Goal: Task Accomplishment & Management: Manage account settings

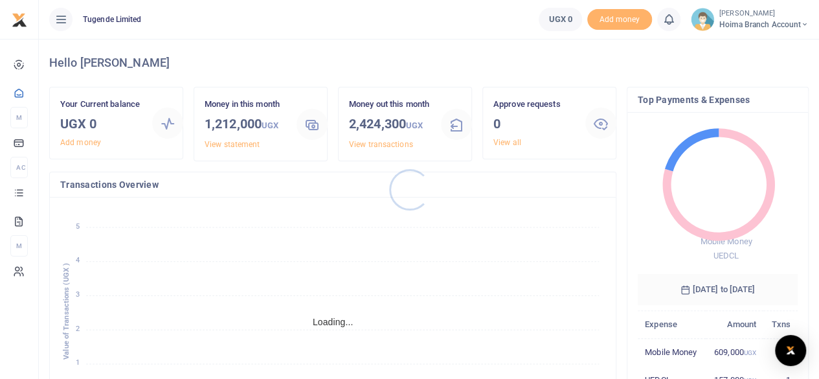
scroll to position [10, 10]
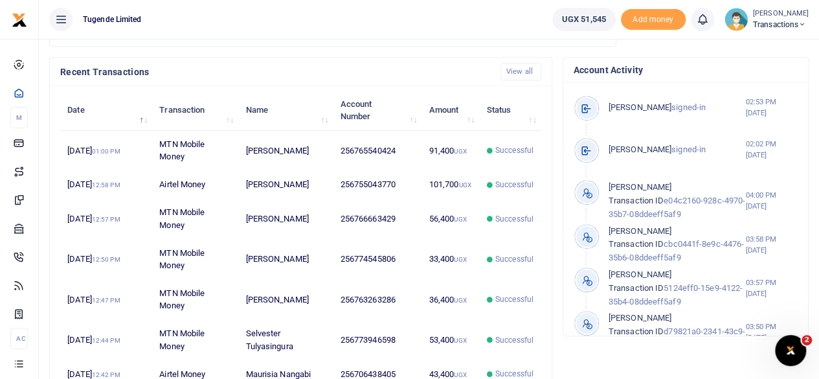
scroll to position [387, 0]
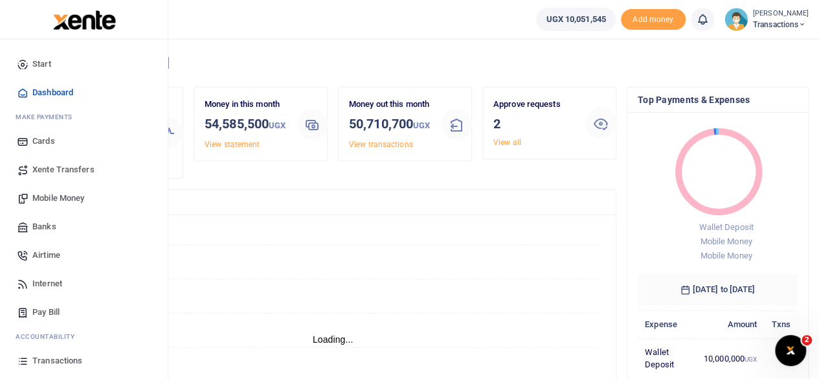
click at [55, 197] on span "Mobile Money" at bounding box center [58, 198] width 52 height 13
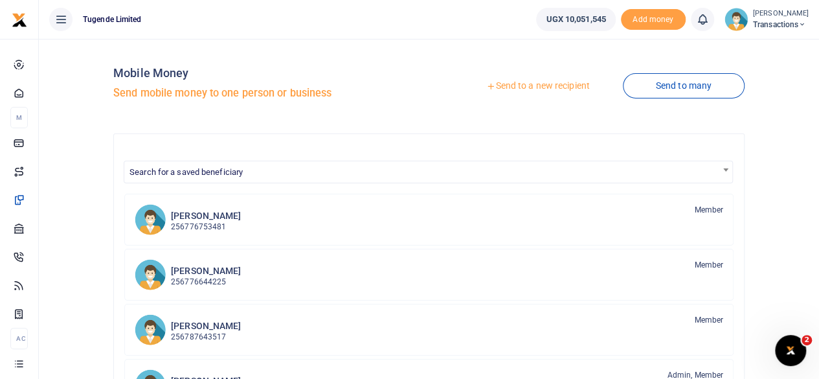
click at [547, 87] on link "Send to a new recipient" at bounding box center [537, 85] width 169 height 23
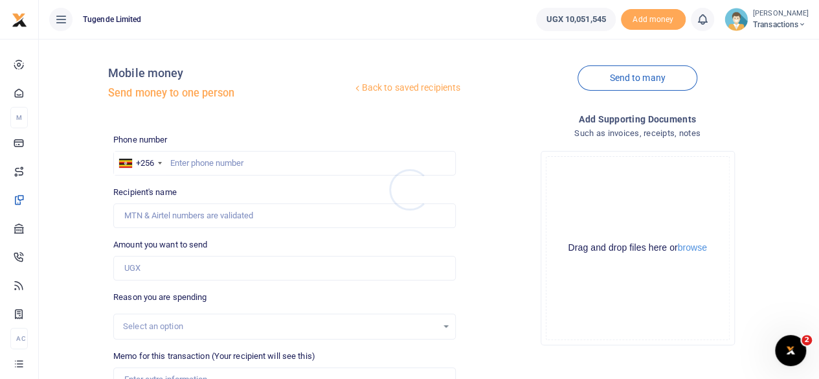
drag, startPoint x: 258, startPoint y: 157, endPoint x: 244, endPoint y: 164, distance: 15.1
click at [244, 164] on div at bounding box center [409, 189] width 819 height 379
click at [244, 164] on input "text" at bounding box center [284, 163] width 342 height 25
paste input "770580844"
type input "770580844"
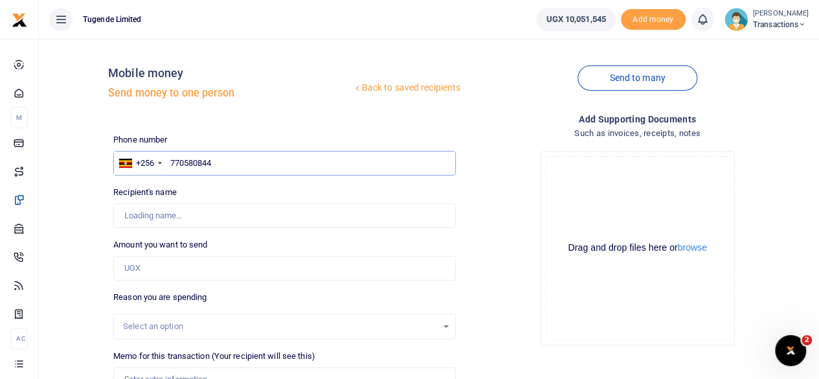
type input "Arafat Bbosa"
type input "770580844"
click at [189, 263] on input "Amount you want to send" at bounding box center [284, 268] width 342 height 25
paste input "103,000"
type input "103,000"
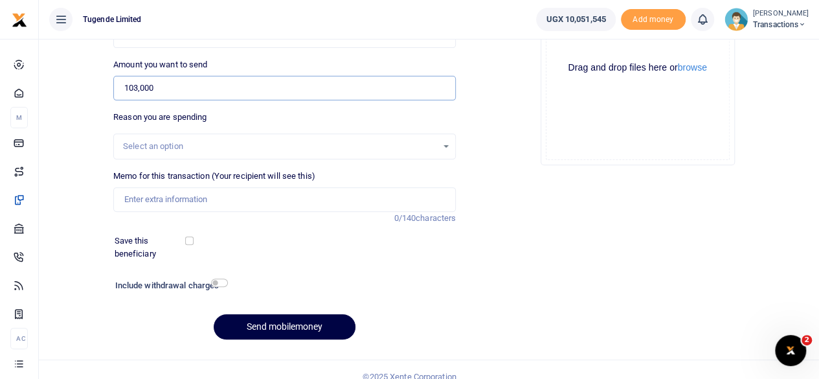
scroll to position [184, 0]
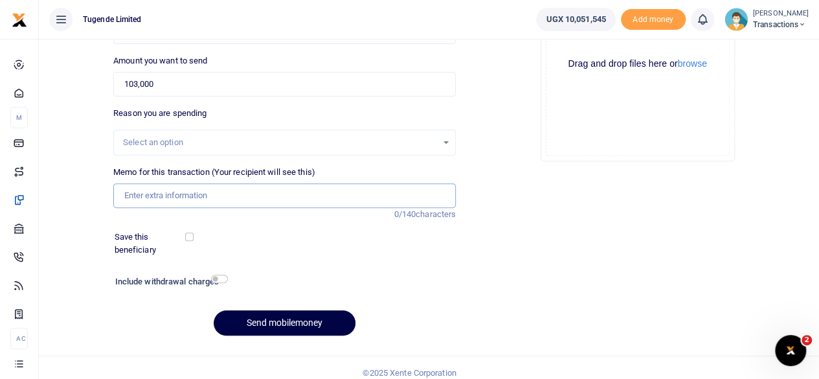
click at [265, 201] on input "Memo for this transaction (Your recipient will see this)" at bounding box center [284, 195] width 342 height 25
paste input "UGD747L"
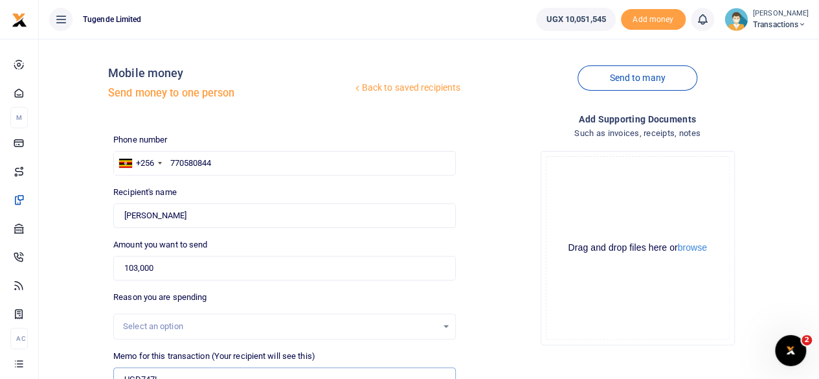
scroll to position [193, 0]
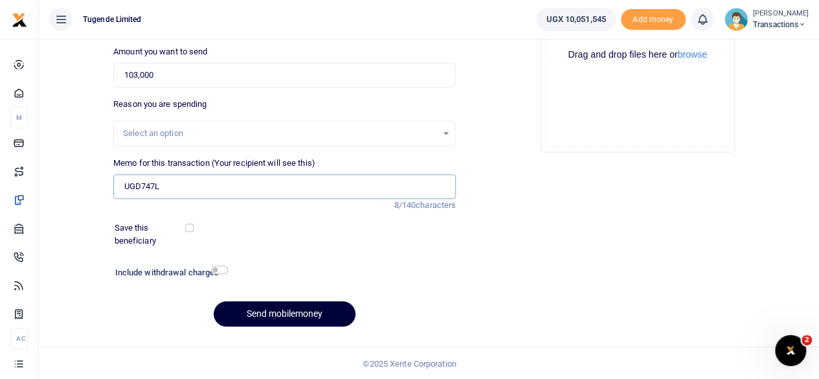
type input "UGD747L"
click at [284, 306] on button "Send mobilemoney" at bounding box center [285, 313] width 142 height 25
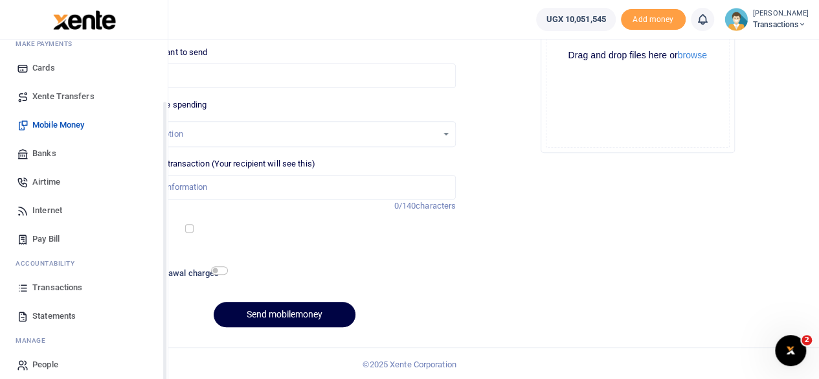
scroll to position [74, 0]
click at [60, 285] on span "Transactions" at bounding box center [57, 286] width 50 height 13
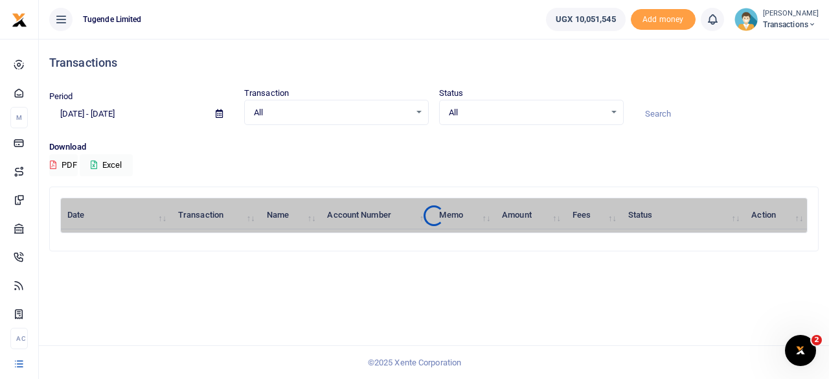
click at [685, 111] on input at bounding box center [726, 114] width 184 height 22
paste input "UGD747L"
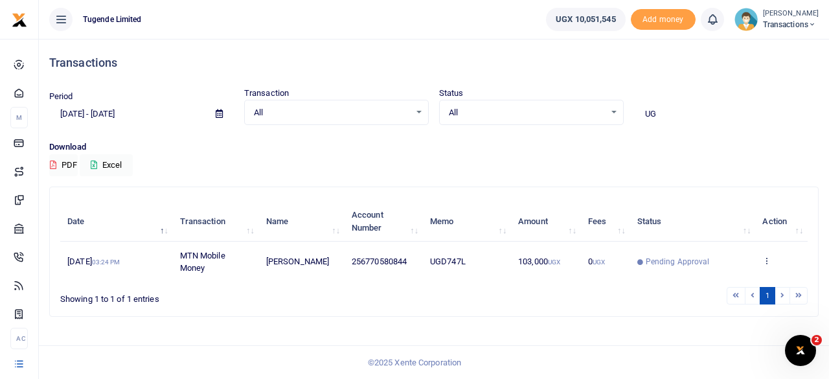
type input "U"
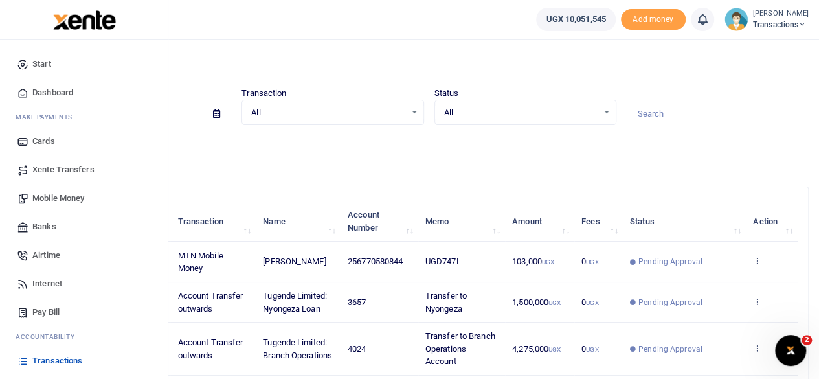
click at [67, 194] on span "Mobile Money" at bounding box center [58, 198] width 52 height 13
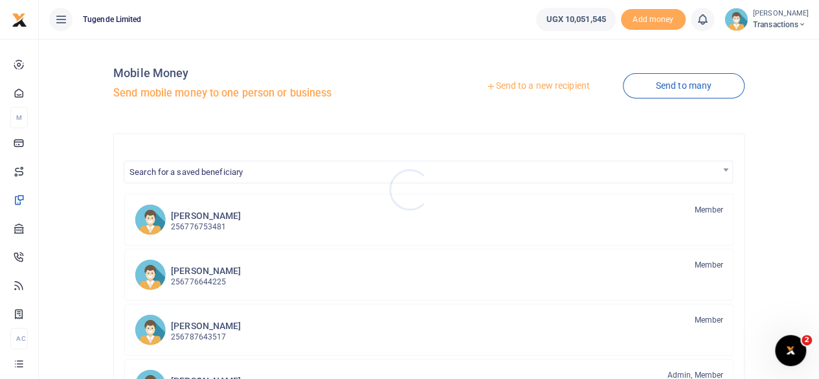
click at [545, 85] on div at bounding box center [409, 189] width 819 height 379
click at [545, 85] on link "Send to a new recipient" at bounding box center [537, 85] width 169 height 23
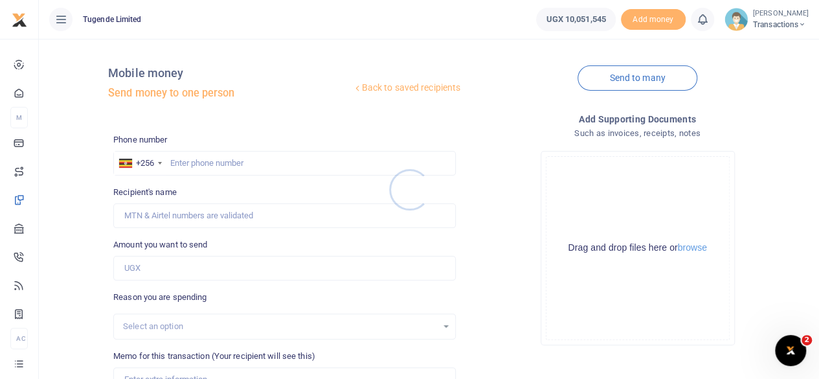
click at [184, 162] on div at bounding box center [409, 189] width 819 height 379
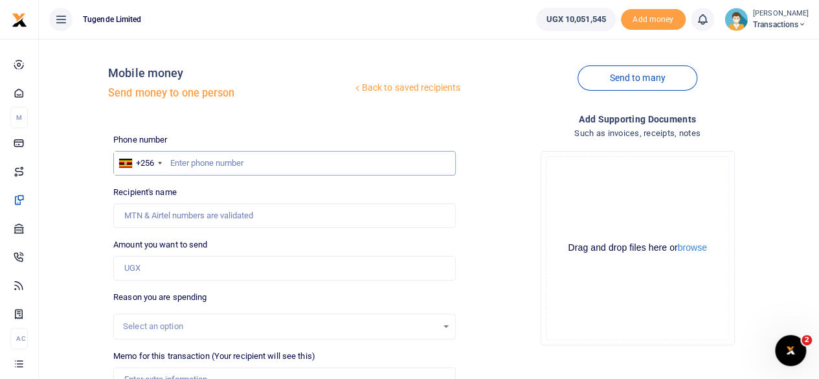
click at [184, 162] on input "text" at bounding box center [284, 163] width 342 height 25
paste input "761297852"
type input "761297852"
type input "Jimmy Lubogo"
type input "761297852"
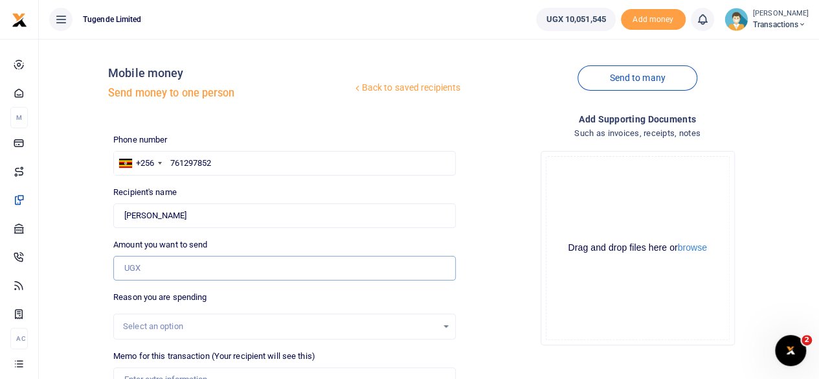
click at [214, 271] on input "Amount you want to send" at bounding box center [284, 268] width 342 height 25
paste input "62,000"
type input "62,000"
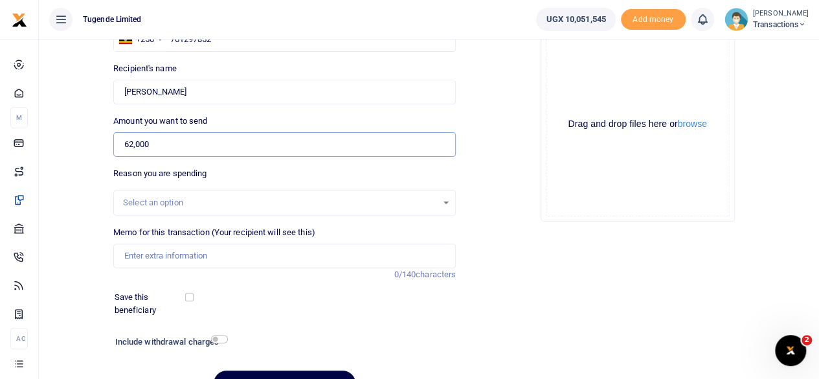
scroll to position [125, 0]
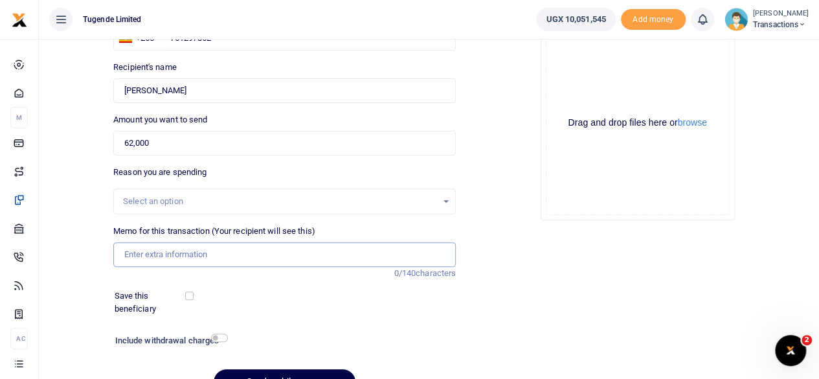
paste input "UFZ964S"
click at [247, 248] on input "Memo for this transaction (Your recipient will see this)" at bounding box center [284, 254] width 342 height 25
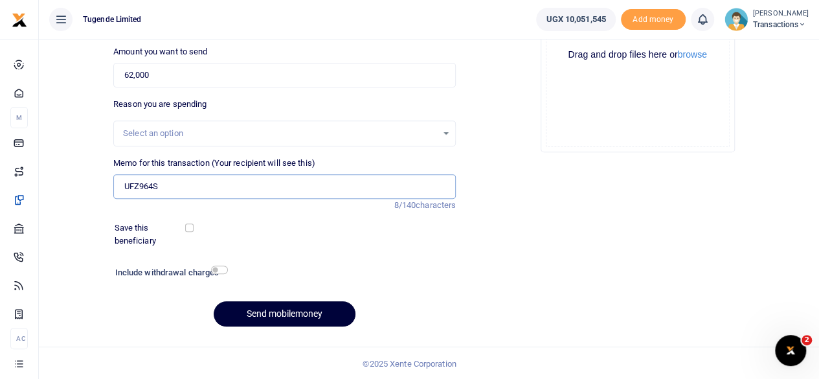
type input "UFZ964S"
click at [287, 307] on button "Send mobilemoney" at bounding box center [285, 313] width 142 height 25
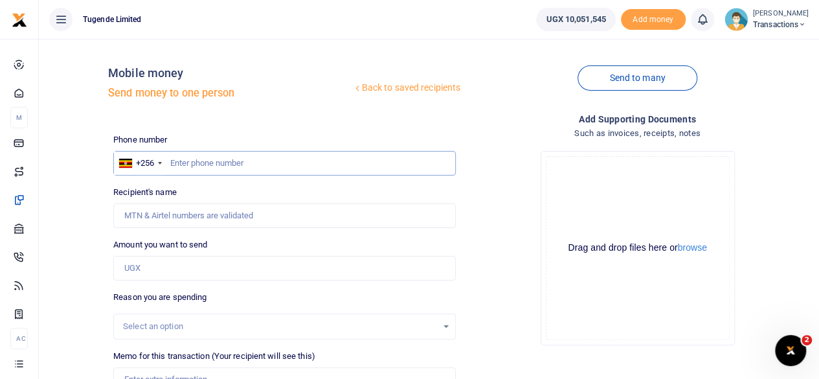
click at [206, 157] on input "text" at bounding box center [284, 163] width 342 height 25
paste input "761310683"
type input "761310683"
type input "[PERSON_NAME]"
type input "761310683"
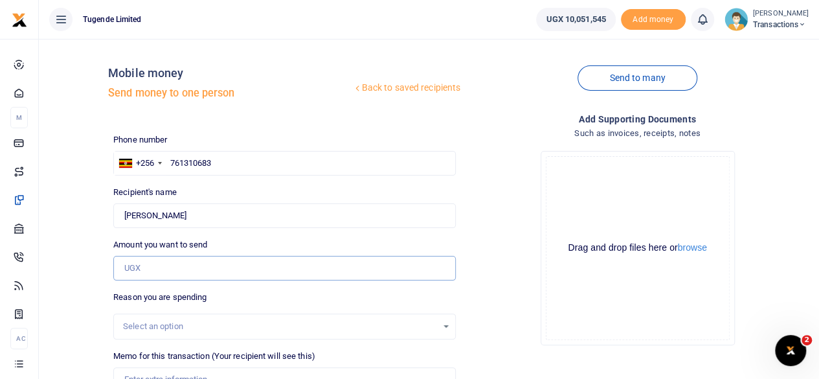
click at [172, 269] on input "Amount you want to send" at bounding box center [284, 268] width 342 height 25
paste input "42,000"
type input "42,000"
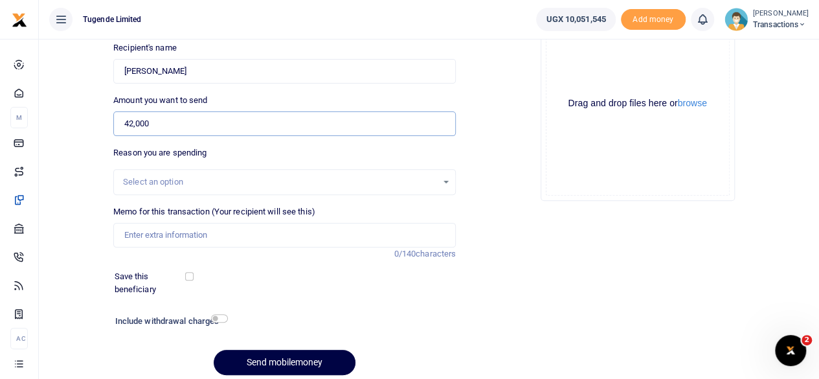
scroll to position [193, 0]
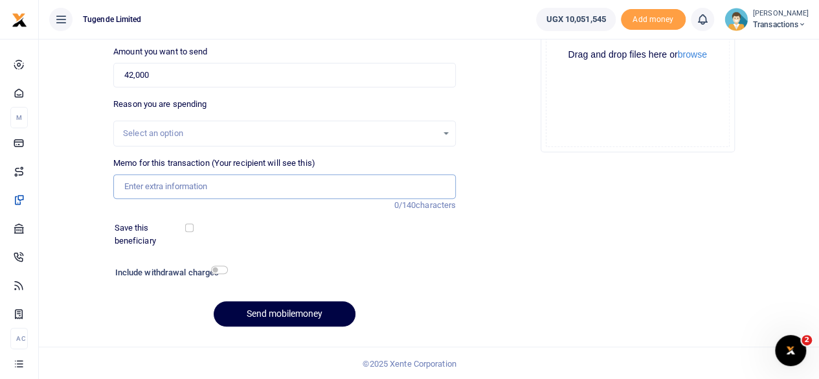
paste input "UGG858D"
click at [245, 190] on input "UGG858D" at bounding box center [284, 186] width 342 height 25
type input "UGG858D"
click at [282, 315] on button "Send mobilemoney" at bounding box center [285, 313] width 142 height 25
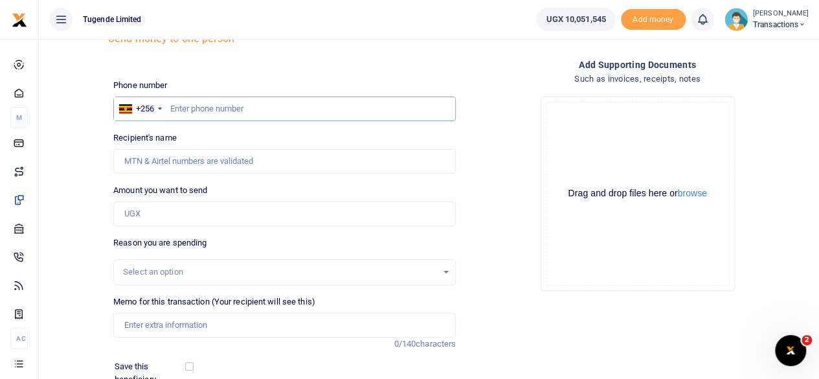
click at [230, 103] on input "text" at bounding box center [284, 108] width 342 height 25
paste input "0766663429"
type input "0766663429"
type input "Joel Ssenyojjo"
click at [177, 109] on input "0766663429" at bounding box center [284, 108] width 342 height 25
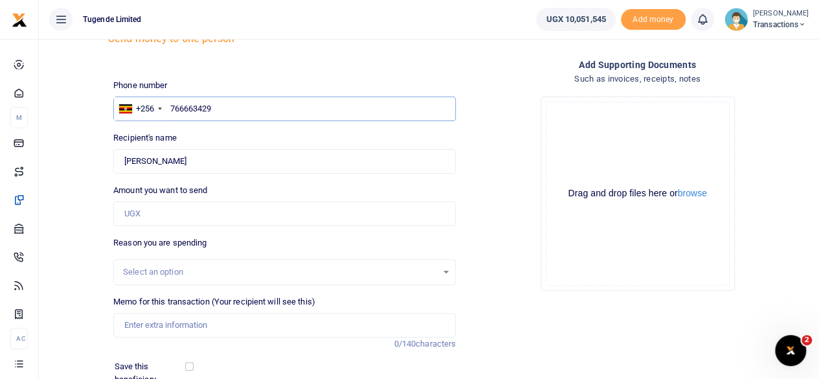
type input "766663429"
click at [228, 216] on input "Amount you want to send" at bounding box center [284, 213] width 342 height 25
paste input "62,000"
type input "62,000"
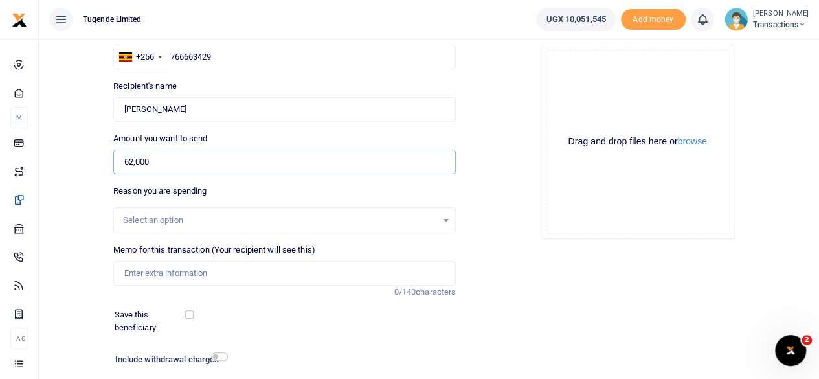
scroll to position [107, 0]
click at [260, 263] on input "Memo for this transaction (Your recipient will see this)" at bounding box center [284, 272] width 342 height 25
paste input "UGA320L"
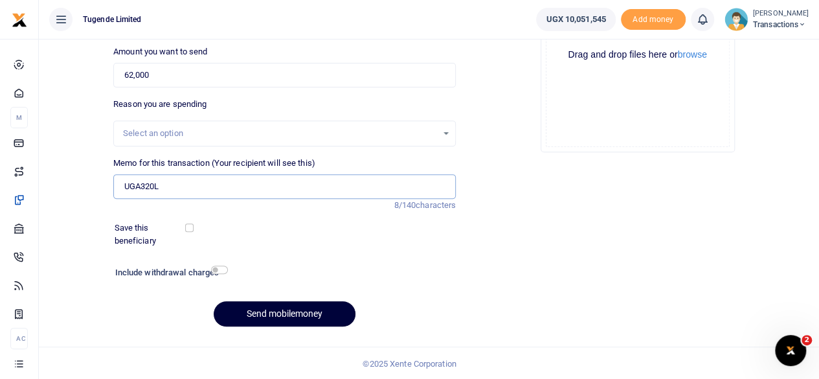
type input "UGA320L"
click at [268, 313] on button "Send mobilemoney" at bounding box center [285, 313] width 142 height 25
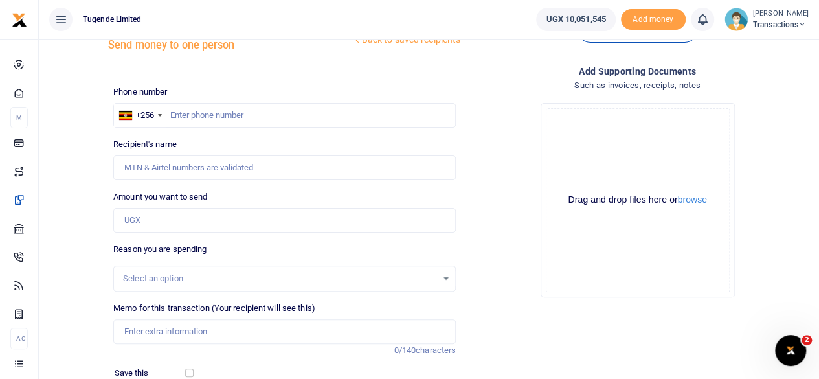
scroll to position [47, 0]
paste input "791543834"
type input "791543834"
click at [236, 118] on input "791543834" at bounding box center [284, 116] width 342 height 25
type input "[PERSON_NAME]"
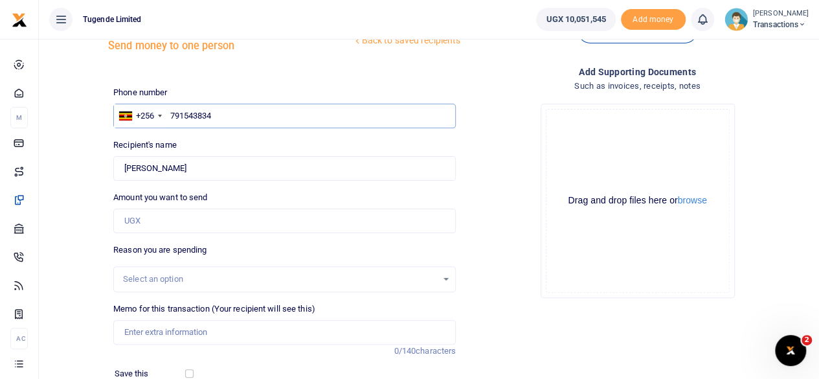
type input "791543834"
click at [186, 214] on input "Amount you want to send" at bounding box center [284, 220] width 342 height 25
paste input "72,000"
type input "72,000"
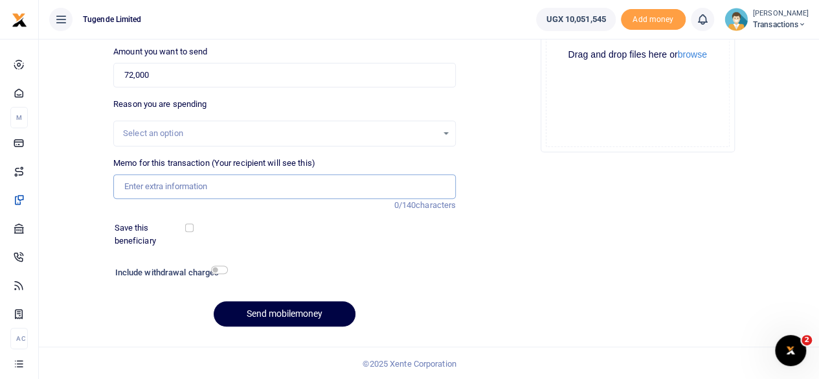
click at [271, 188] on input "Memo for this transaction (Your recipient will see this)" at bounding box center [284, 186] width 342 height 25
paste input "UGA879X"
type input "UGA879X"
click at [280, 306] on button "Send mobilemoney" at bounding box center [285, 313] width 142 height 25
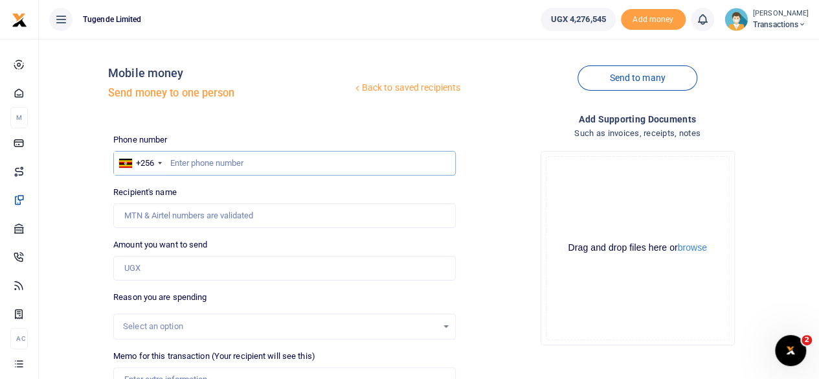
paste input "773946598"
type input "773946598"
click at [279, 161] on input "773946598" at bounding box center [284, 163] width 342 height 25
type input "Selvester Tulyasingura"
type input "773946598"
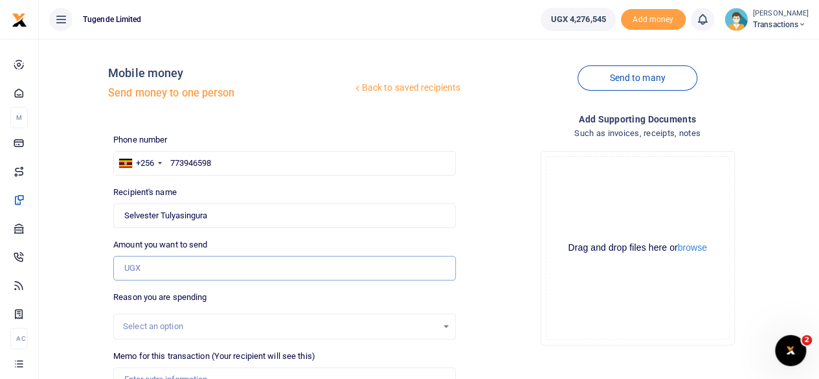
click at [265, 273] on input "Amount you want to send" at bounding box center [284, 268] width 342 height 25
paste input "52000"
type input "52,000"
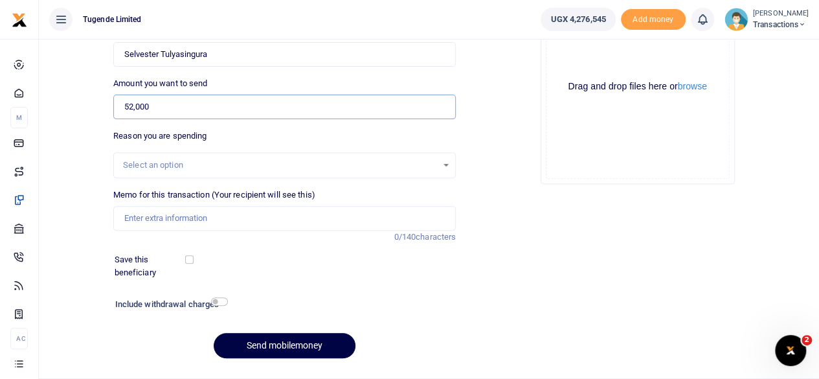
scroll to position [175, 0]
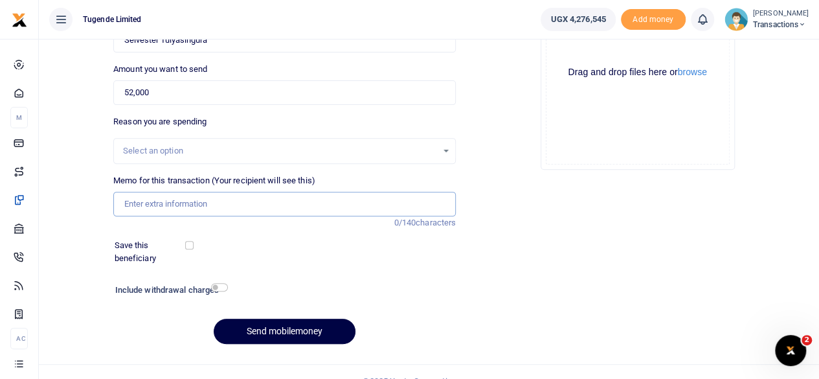
click at [225, 204] on input "Memo for this transaction (Your recipient will see this)" at bounding box center [284, 204] width 342 height 25
paste input "UFZ820B"
type input "UFZ820B"
click at [287, 333] on button "Send mobilemoney" at bounding box center [285, 330] width 142 height 25
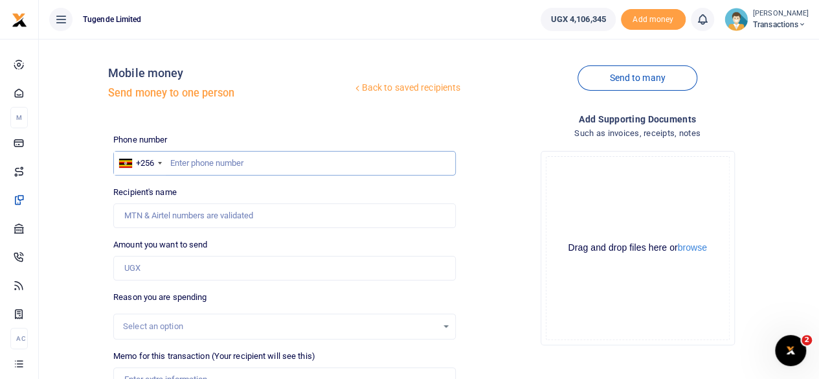
paste input "782747177"
type input "782747177"
click at [267, 166] on input "782747177" at bounding box center [284, 163] width 342 height 25
type input "Julius Mukundane"
type input "782747177"
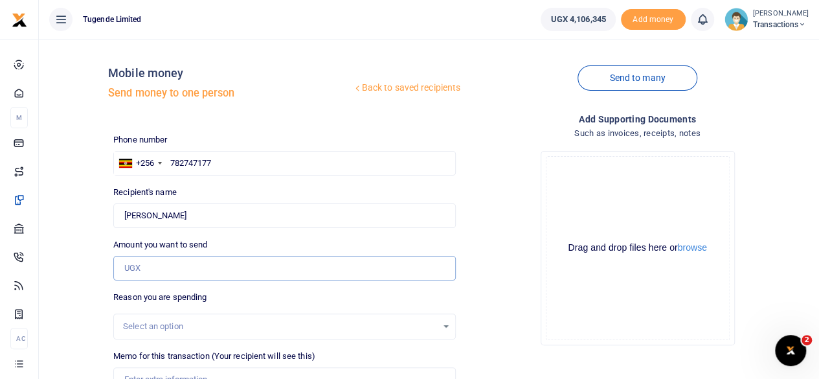
paste input "62000"
click at [216, 265] on input "62000" at bounding box center [284, 268] width 342 height 25
type input "62,000"
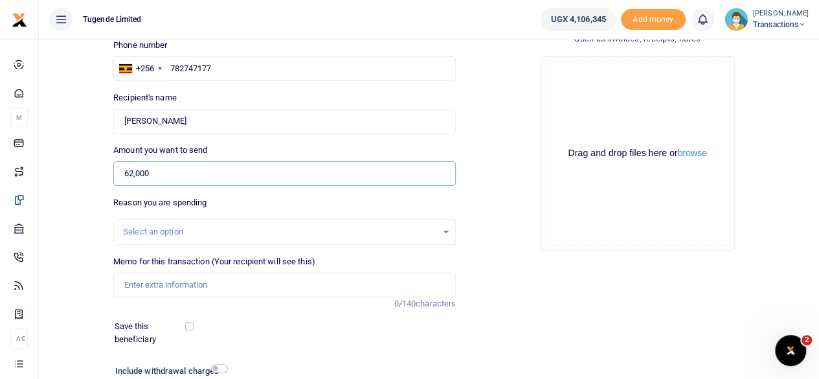
scroll to position [95, 0]
click at [198, 282] on input "Memo for this transaction (Your recipient will see this)" at bounding box center [284, 284] width 342 height 25
paste input "UGD007J"
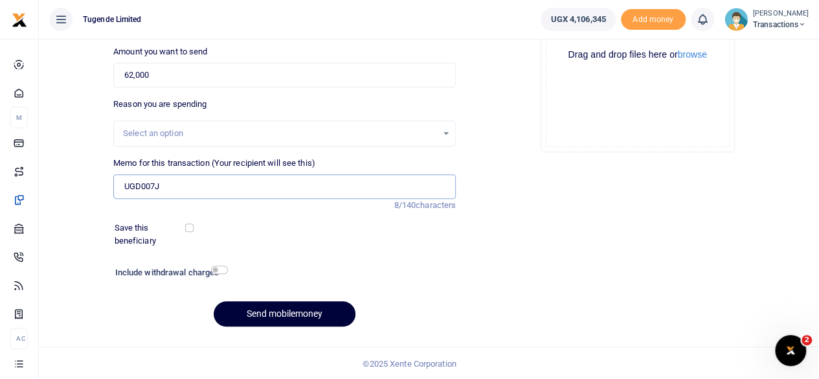
type input "UGD007J"
click at [267, 309] on button "Send mobilemoney" at bounding box center [285, 313] width 142 height 25
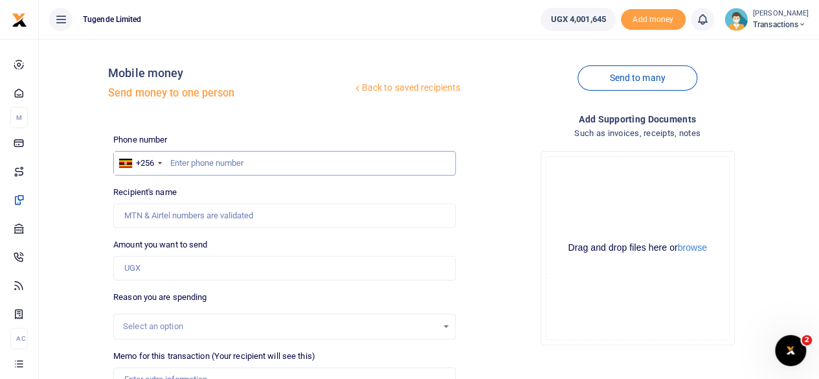
click at [220, 164] on input "text" at bounding box center [284, 163] width 342 height 25
paste input "782006483"
type input "782006483"
type input "[PERSON_NAME]"
type input "782006483"
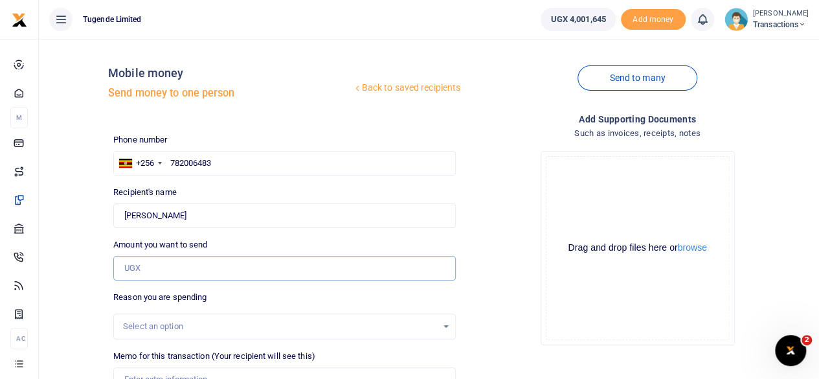
click at [269, 266] on input "Amount you want to send" at bounding box center [284, 268] width 342 height 25
paste input "64000"
type input "64,000"
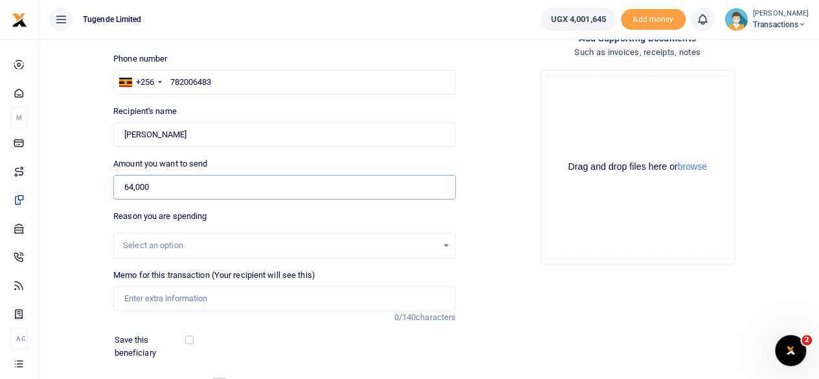
scroll to position [82, 0]
click at [224, 300] on input "Memo for this transaction (Your recipient will see this)" at bounding box center [284, 297] width 342 height 25
paste input "UMA427AU, UGD827G"
click at [169, 298] on input "UMA427AU, UGD827G" at bounding box center [284, 297] width 342 height 25
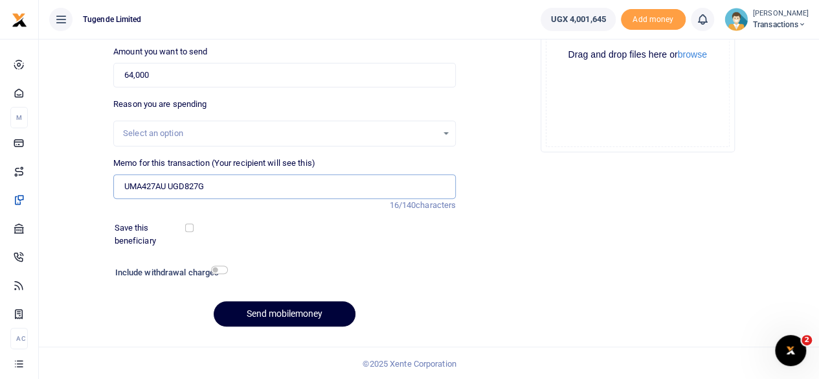
type input "UMA427AU UGD827G"
click at [247, 311] on button "Send mobilemoney" at bounding box center [285, 313] width 142 height 25
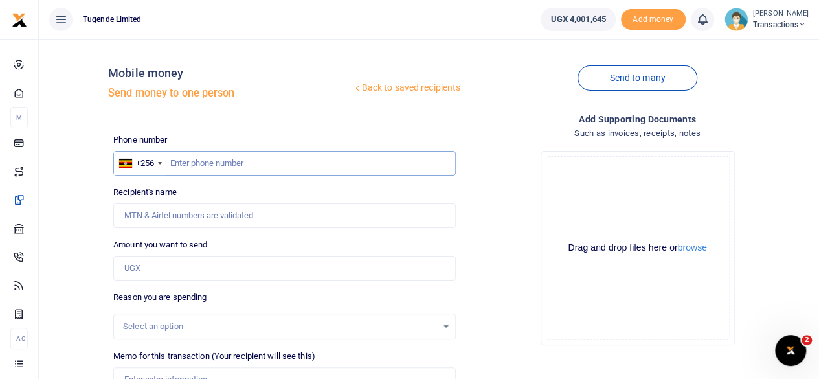
paste input "791512652"
type input "791512652"
click at [306, 167] on input "791512652" at bounding box center [284, 163] width 342 height 25
type input "Kennedy Birungi"
type input "791512652"
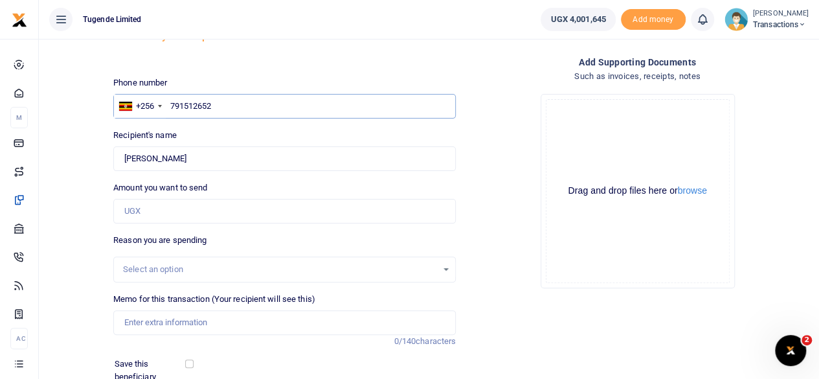
scroll to position [59, 0]
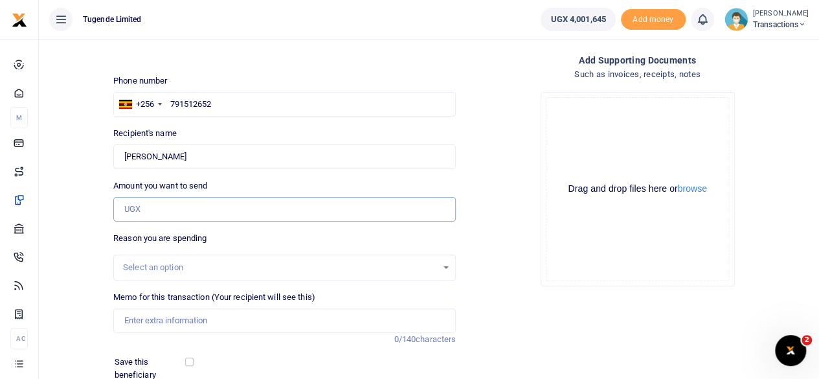
click at [278, 209] on input "Amount you want to send" at bounding box center [284, 209] width 342 height 25
paste input "114,000"
type input "114,000"
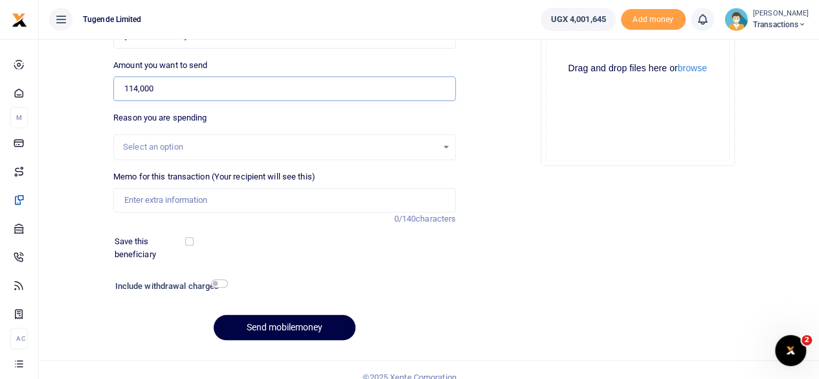
scroll to position [183, 0]
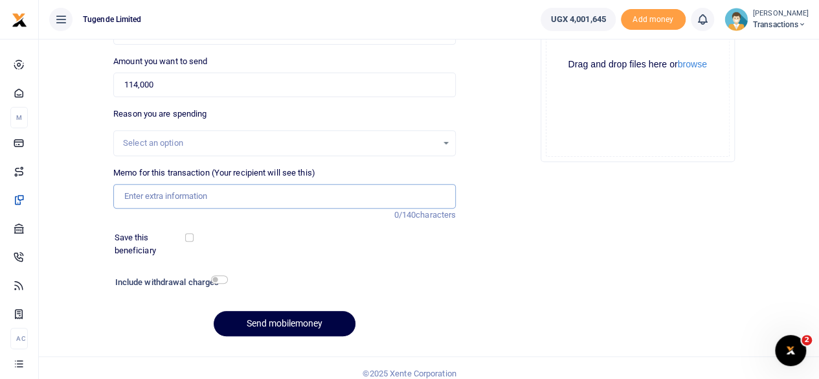
click at [270, 195] on input "Memo for this transaction (Your recipient will see this)" at bounding box center [284, 196] width 342 height 25
paste input "UMA599BP and UMA890BA"
type input "UMA599BP and UMA890BA"
click at [271, 319] on button "Send mobilemoney" at bounding box center [285, 323] width 142 height 25
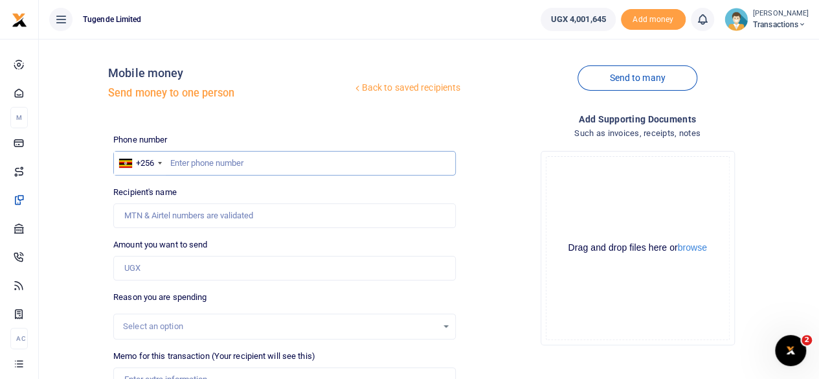
click at [215, 174] on input "text" at bounding box center [284, 163] width 342 height 25
paste input "776989898"
type input "776989898"
type input "[PERSON_NAME]"
type input "776989898"
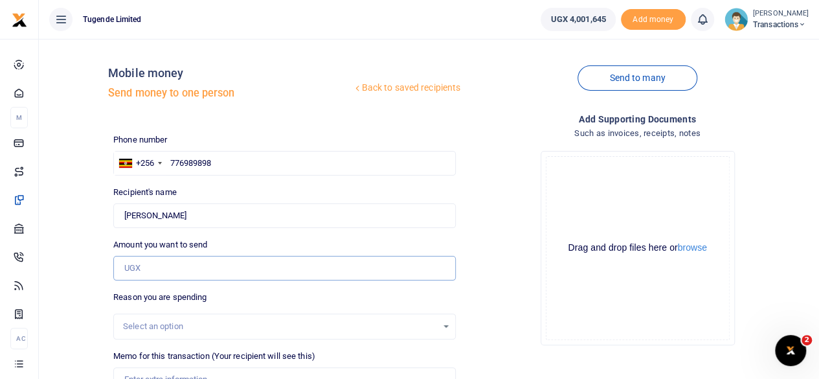
click at [249, 267] on input "Amount you want to send" at bounding box center [284, 268] width 342 height 25
paste input "150,000"
type input "150,000"
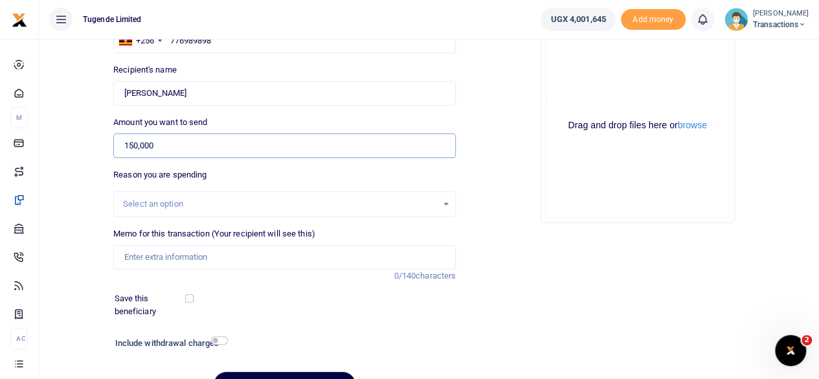
scroll to position [123, 0]
click at [214, 253] on input "Memo for this transaction (Your recipient will see this)" at bounding box center [284, 256] width 342 height 25
paste input "UGA264M"
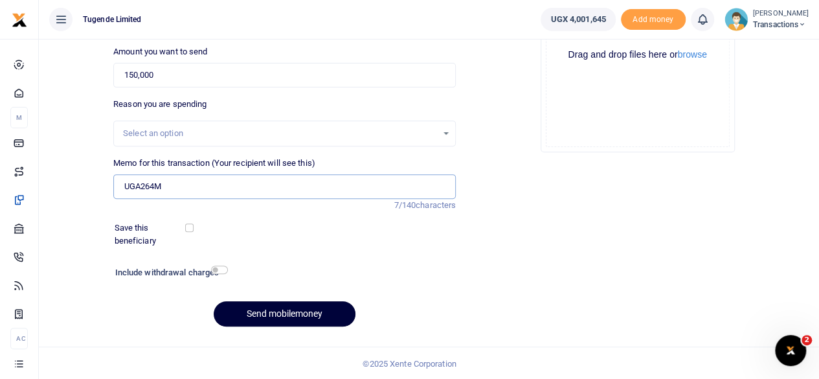
type input "UGA264M"
click at [291, 317] on button "Send mobilemoney" at bounding box center [285, 313] width 142 height 25
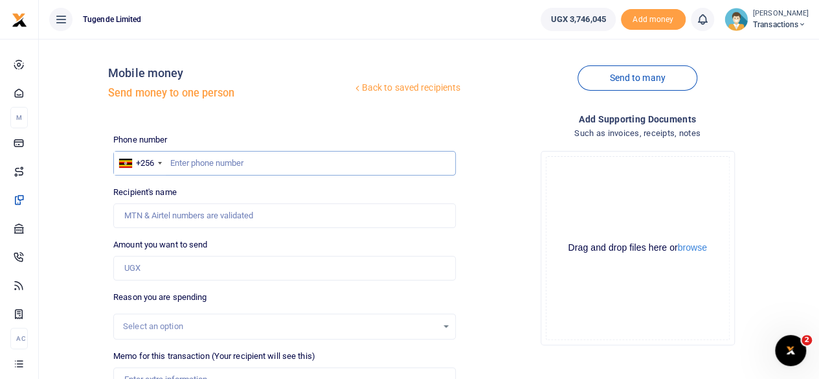
click at [278, 153] on input "text" at bounding box center [284, 163] width 342 height 25
paste input "756325764"
type input "756325764"
type input "Gilbert Tumusiime"
click at [179, 263] on input "Amount you want to send" at bounding box center [284, 268] width 342 height 25
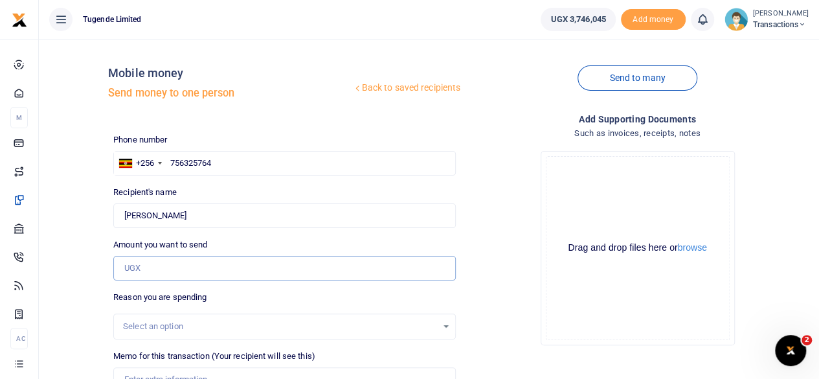
paste input "62000"
type input "62,000"
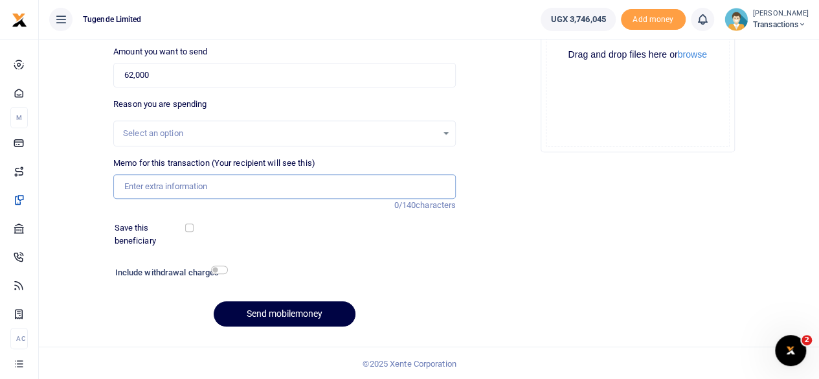
paste input "UFZ879B"
click at [233, 191] on input "Memo for this transaction (Your recipient will see this)" at bounding box center [284, 186] width 342 height 25
type input "UFZ879B"
click at [270, 301] on button "Send mobilemoney" at bounding box center [285, 313] width 142 height 25
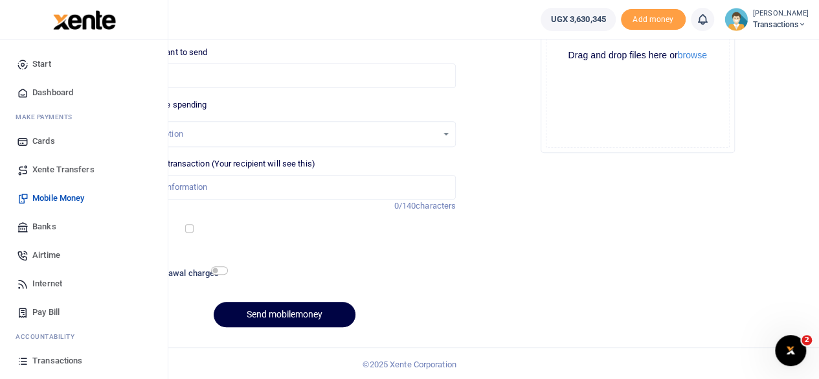
click at [52, 357] on span "Transactions" at bounding box center [57, 360] width 50 height 13
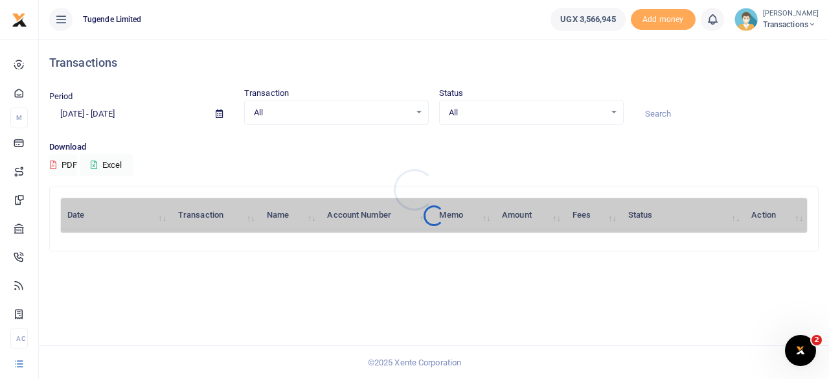
click at [681, 107] on div at bounding box center [414, 189] width 829 height 379
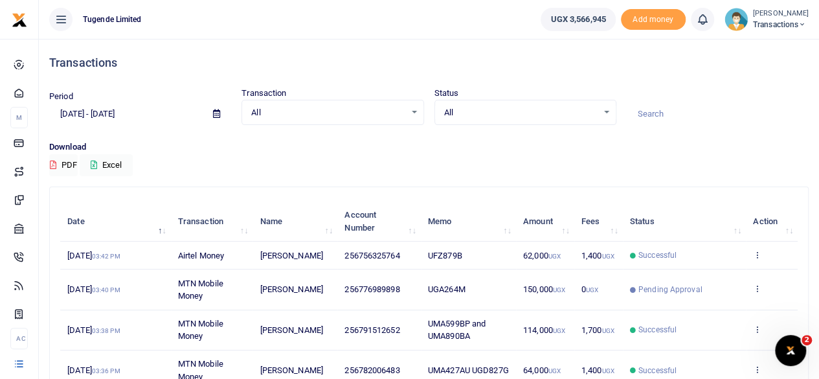
click at [681, 107] on input at bounding box center [718, 114] width 182 height 22
paste input "UGA264M"
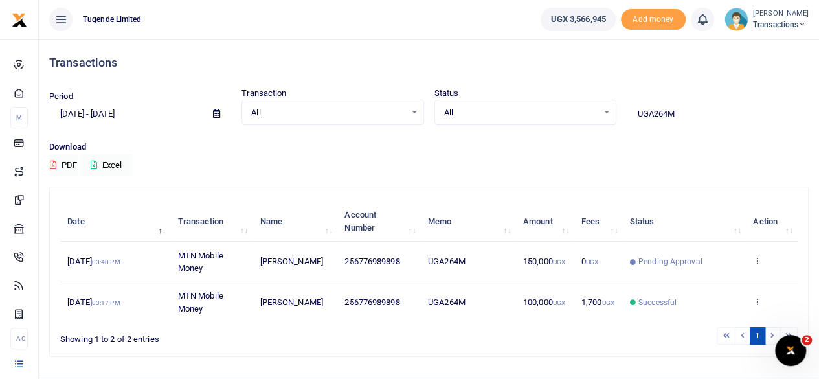
type input "UGA264M"
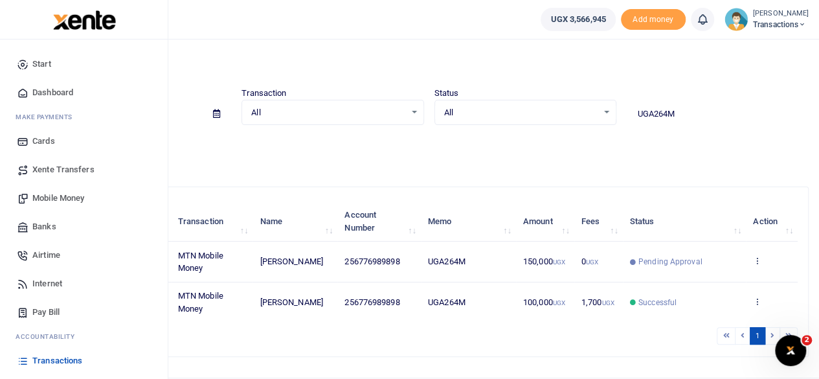
click at [53, 195] on span "Mobile Money" at bounding box center [58, 198] width 52 height 13
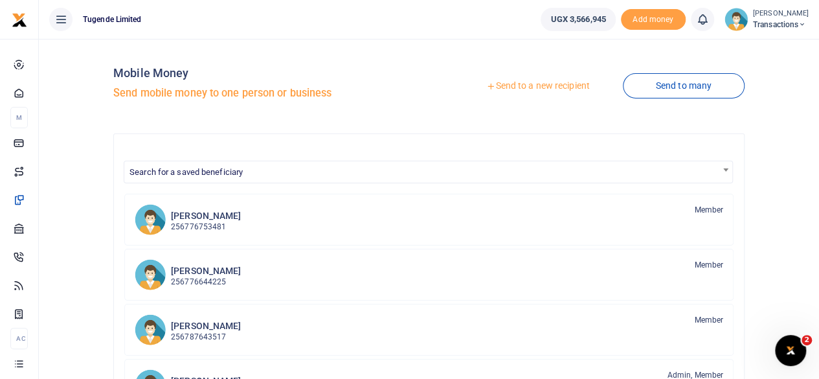
click at [541, 86] on div at bounding box center [409, 189] width 819 height 379
click at [541, 86] on link "Send to a new recipient" at bounding box center [537, 85] width 169 height 23
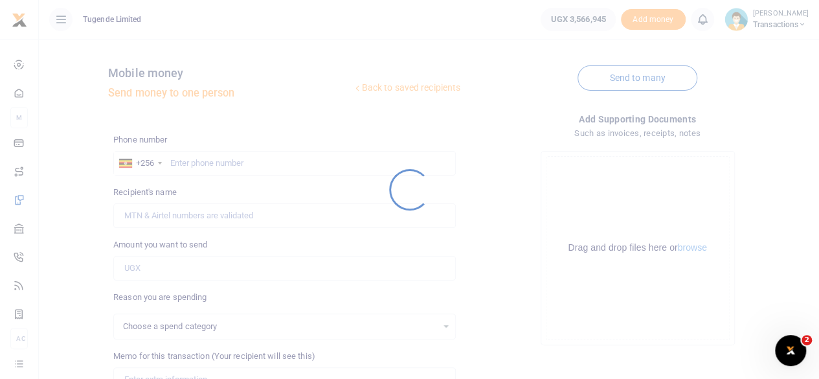
select select
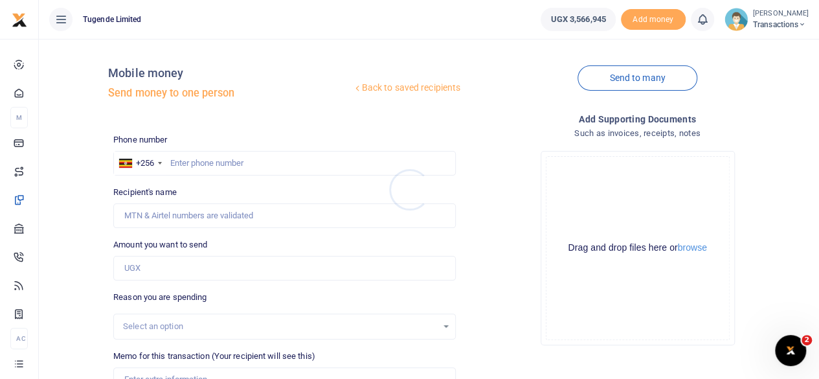
click at [244, 162] on div at bounding box center [409, 189] width 819 height 379
click at [244, 162] on input "text" at bounding box center [284, 163] width 342 height 25
paste input "741410702"
type input "741410702"
type input "[PERSON_NAME]"
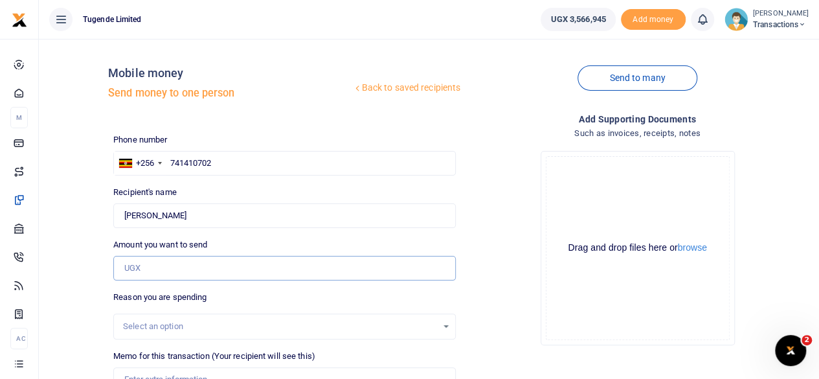
click at [245, 275] on input "Amount you want to send" at bounding box center [284, 268] width 342 height 25
paste input "31,000"
type input "31,000"
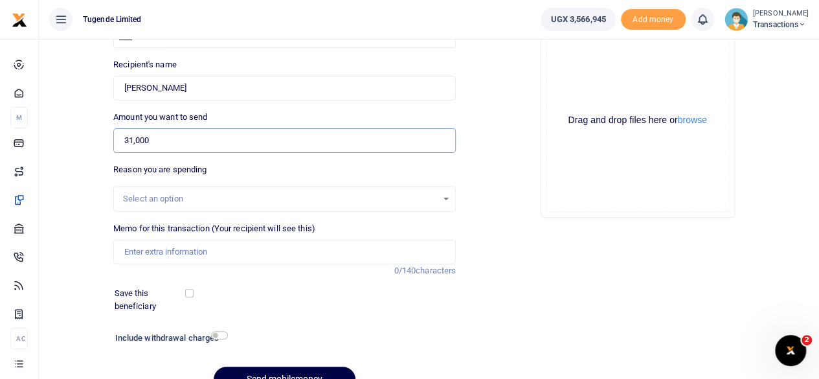
scroll to position [137, 0]
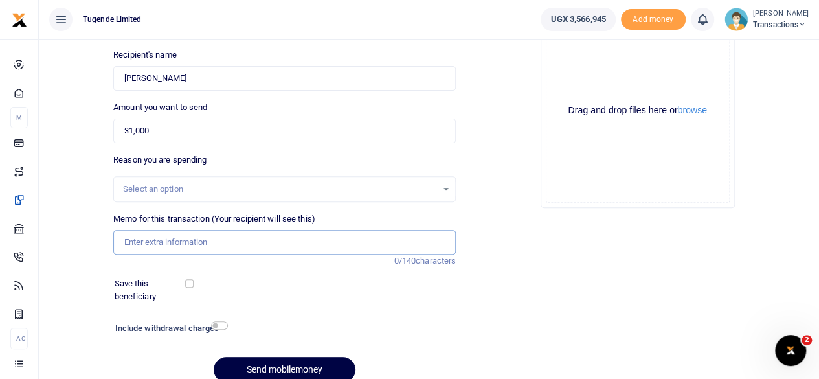
click at [209, 240] on input "Memo for this transaction (Your recipient will see this)" at bounding box center [284, 242] width 342 height 25
paste input "UMA323EL"
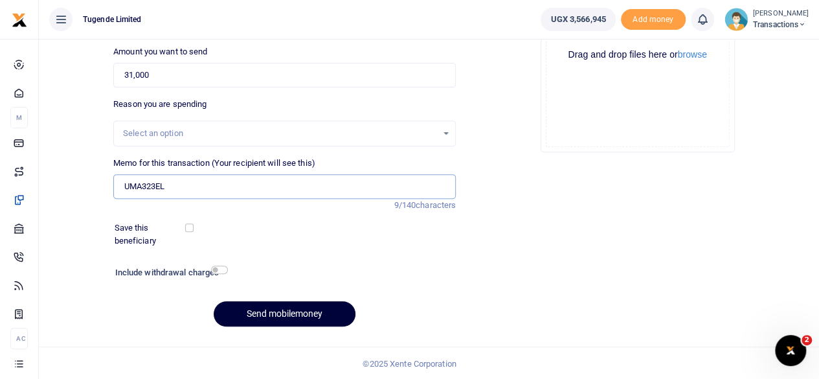
type input "UMA323EL"
click at [280, 310] on button "Send mobilemoney" at bounding box center [285, 313] width 142 height 25
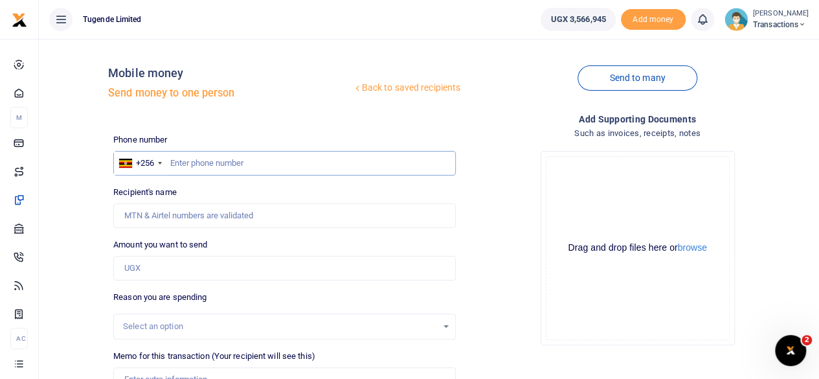
click at [280, 163] on input "text" at bounding box center [284, 163] width 342 height 25
paste input "778887834"
type input "778887834"
type input "Hasani Nsubuga"
type input "778887834"
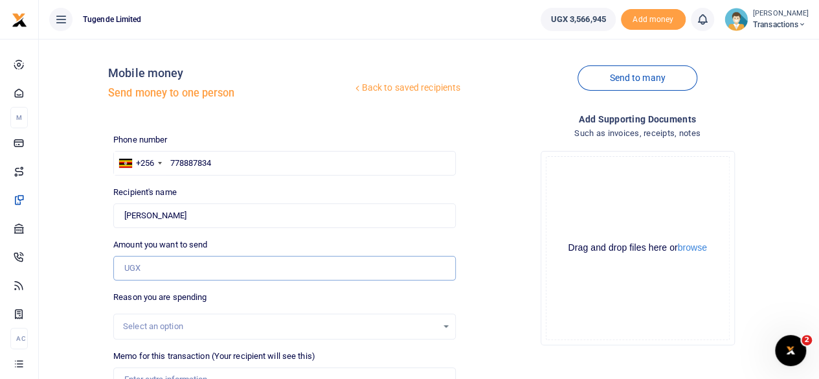
click at [181, 273] on input "Amount you want to send" at bounding box center [284, 268] width 342 height 25
paste input "52,000"
type input "52,000"
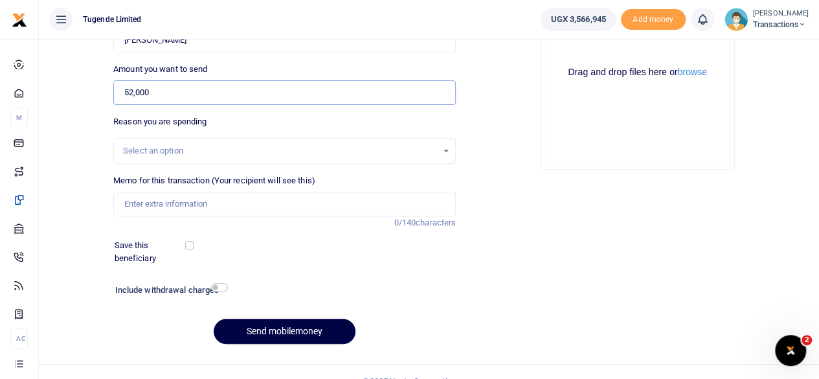
scroll to position [176, 0]
click at [207, 203] on input "Memo for this transaction (Your recipient will see this)" at bounding box center [284, 203] width 342 height 25
paste input "UMA092BF"
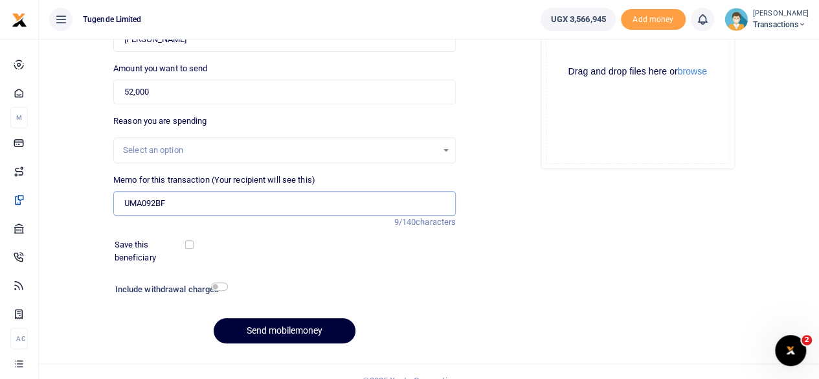
type input "UMA092BF"
click at [295, 332] on button "Send mobilemoney" at bounding box center [285, 330] width 142 height 25
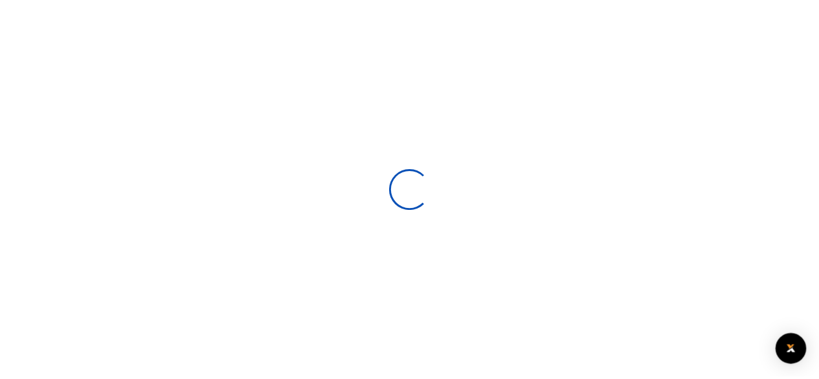
scroll to position [176, 0]
select select
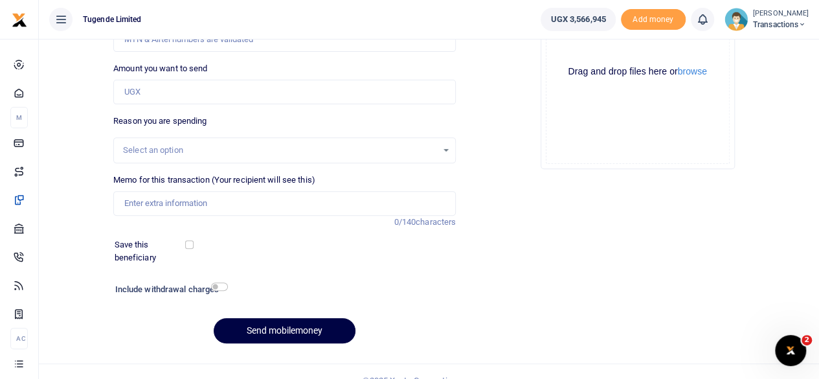
scroll to position [0, 0]
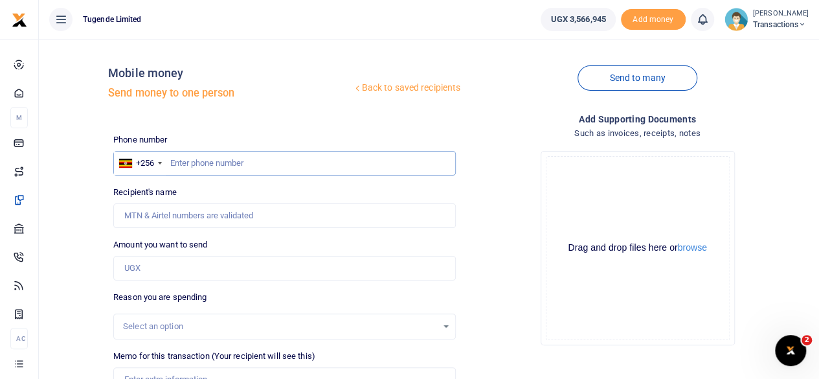
paste input "776952763"
type input "776952763"
click at [256, 165] on input "776952763" at bounding box center [284, 163] width 342 height 25
type input "[PERSON_NAME]"
type input "776952763"
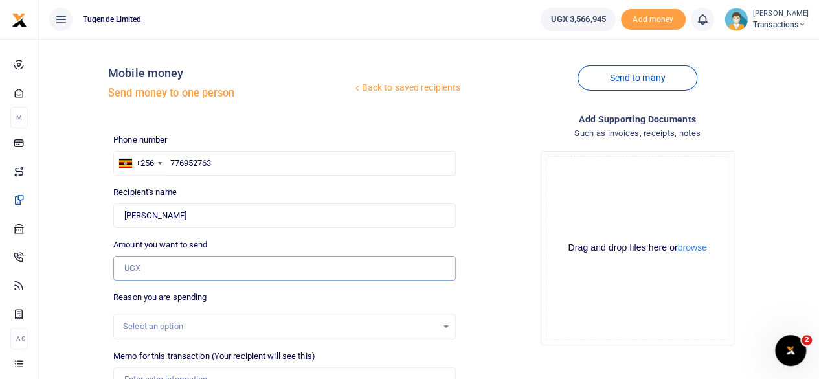
click at [201, 265] on input "Amount you want to send" at bounding box center [284, 268] width 342 height 25
paste input "150,000"
type input "150,000"
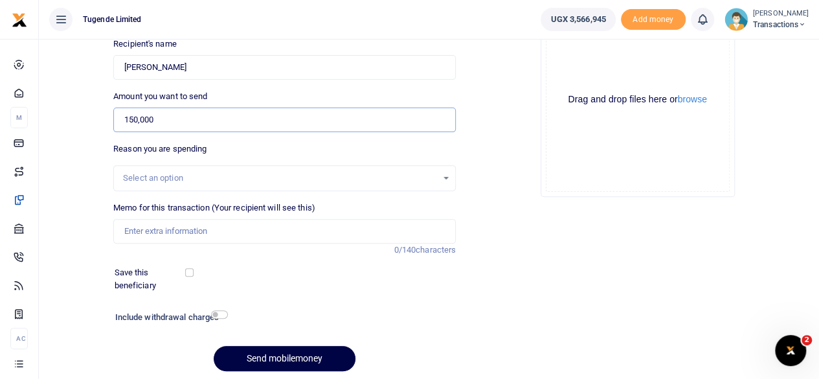
scroll to position [150, 0]
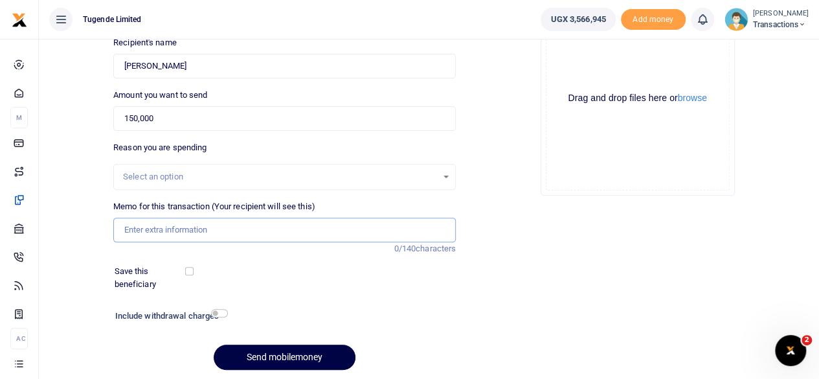
click at [239, 239] on input "Memo for this transaction (Your recipient will see this)" at bounding box center [284, 229] width 342 height 25
paste input "UFY576N"
type input "UFY576N"
click at [270, 357] on button "Send mobilemoney" at bounding box center [285, 356] width 142 height 25
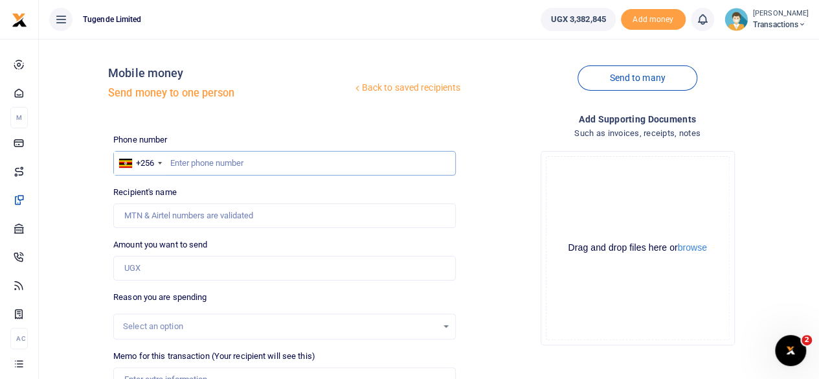
click at [238, 155] on input "text" at bounding box center [284, 163] width 342 height 25
paste input "769076654"
type input "769076654"
type input "[PERSON_NAME]"
type input "769076654"
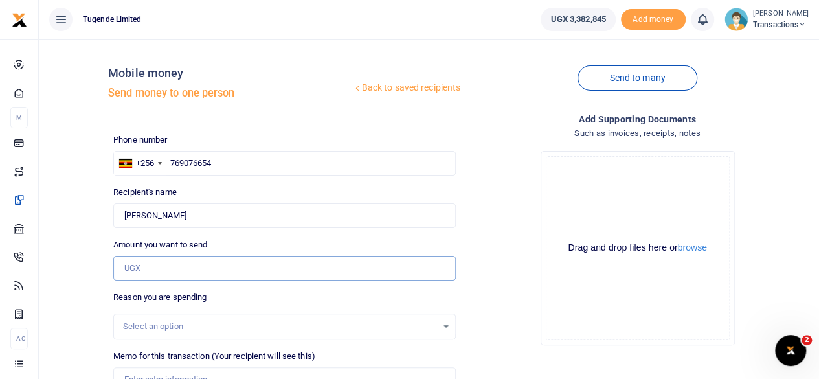
click at [219, 258] on input "Amount you want to send" at bounding box center [284, 268] width 342 height 25
paste input "103,000"
type input "103,000"
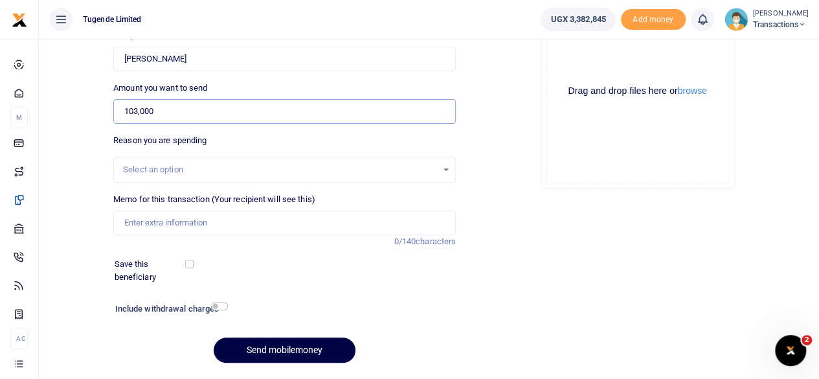
scroll to position [168, 0]
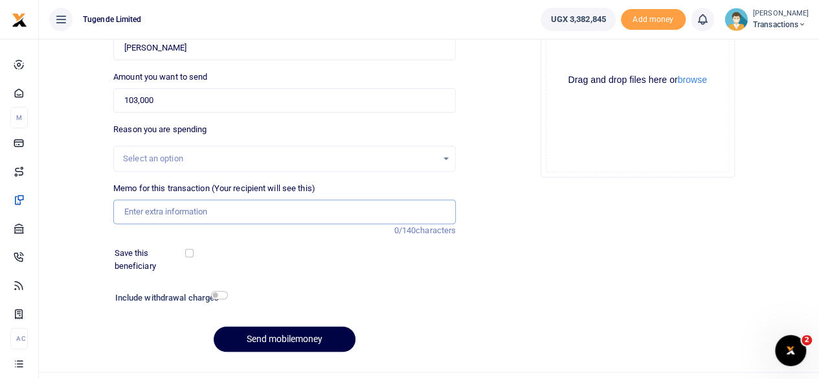
click at [254, 211] on input "Memo for this transaction (Your recipient will see this)" at bounding box center [284, 211] width 342 height 25
paste input "UGJ350F and UGJ002E"
type input "UGJ350F and UGJ002E"
click at [277, 335] on button "Send mobilemoney" at bounding box center [285, 338] width 142 height 25
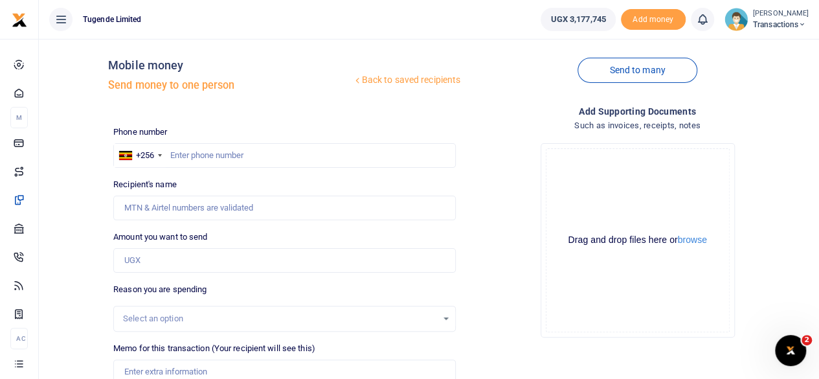
scroll to position [6, 0]
click at [273, 164] on input "text" at bounding box center [284, 156] width 342 height 25
paste input "787145861"
type input "787145861"
type input "[PERSON_NAME]"
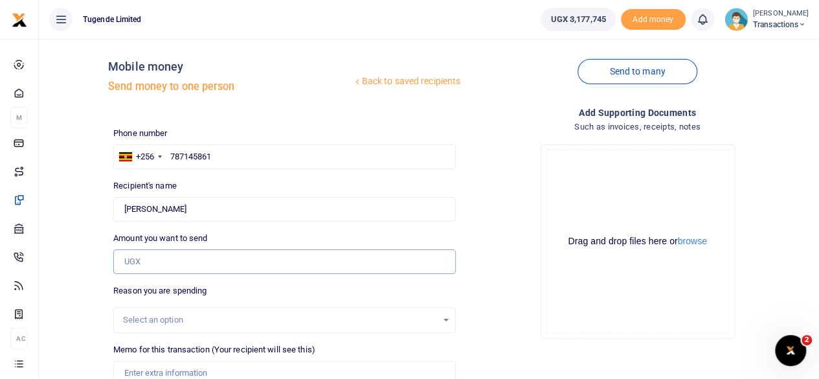
click at [225, 262] on input "Amount you want to send" at bounding box center [284, 261] width 342 height 25
paste input "52,000"
type input "52,000"
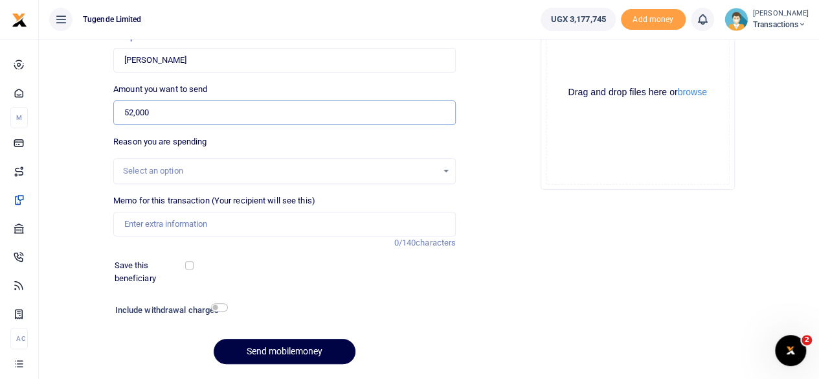
scroll to position [161, 0]
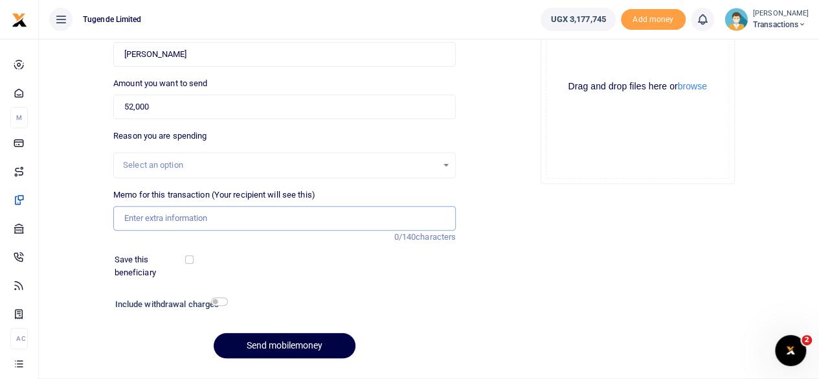
click at [254, 221] on input "Memo for this transaction (Your recipient will see this)" at bounding box center [284, 218] width 342 height 25
paste input "UGD708C"
type input "UGD708C"
click at [289, 342] on button "Send mobilemoney" at bounding box center [285, 345] width 142 height 25
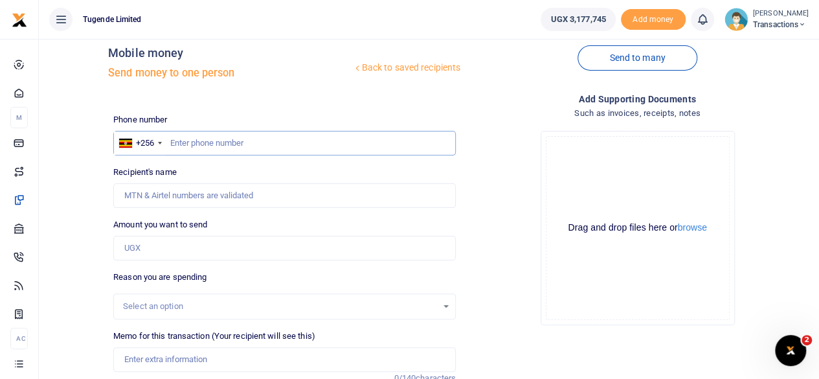
paste input "780755111"
click at [274, 139] on input "text" at bounding box center [284, 143] width 342 height 25
type input "780755111"
type input "[PERSON_NAME]"
type input "780755111"
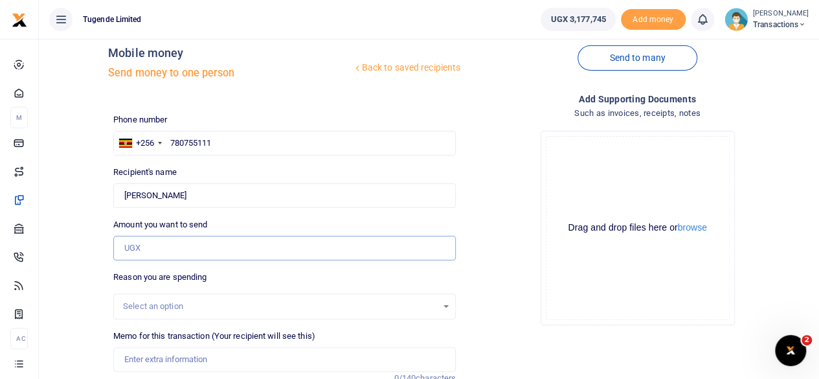
paste input "52,000"
click at [200, 252] on input "Amount you want to send" at bounding box center [284, 248] width 342 height 25
type input "52,000"
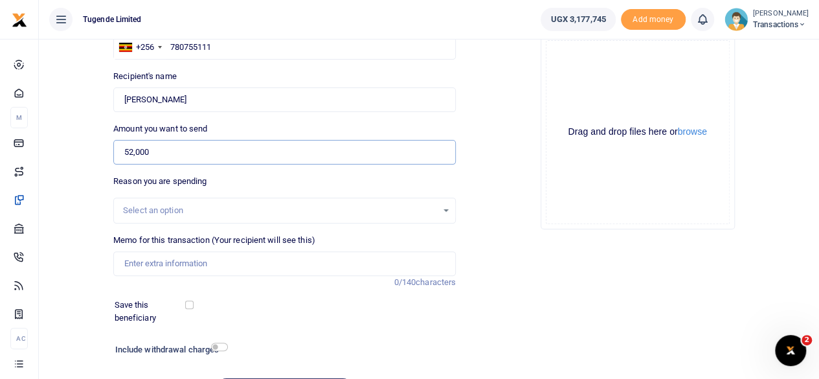
scroll to position [117, 0]
click at [242, 262] on input "Memo for this transaction (Your recipient will see this)" at bounding box center [284, 263] width 342 height 25
paste input "UGC394A"
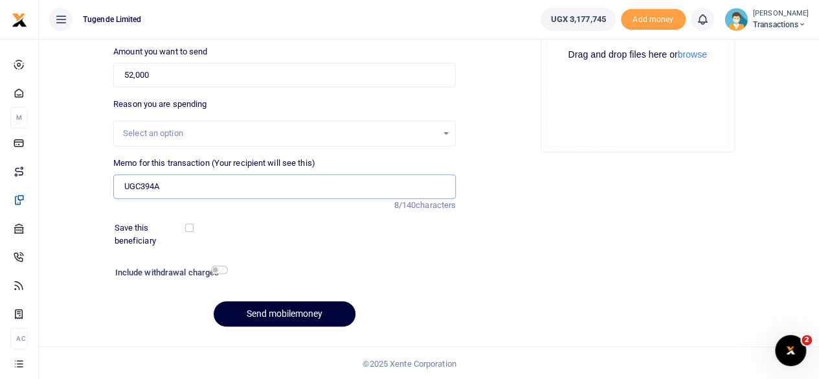
type input "UGC394A"
click at [276, 310] on button "Send mobilemoney" at bounding box center [285, 313] width 142 height 25
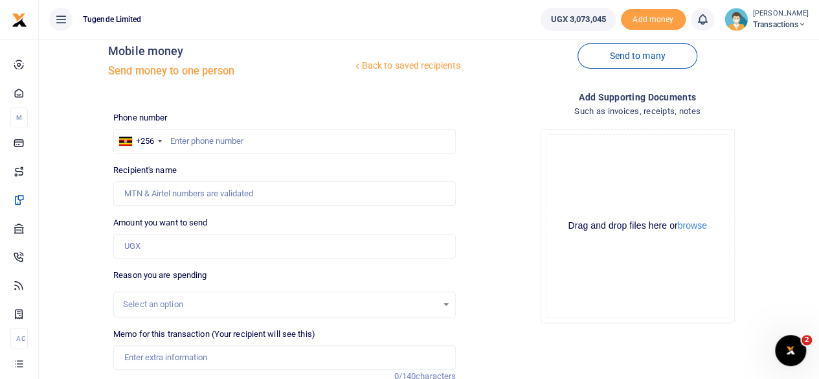
scroll to position [21, 0]
click at [250, 142] on input "text" at bounding box center [284, 141] width 342 height 25
paste input "0765540424"
type input "0765540424"
type input "[PERSON_NAME]"
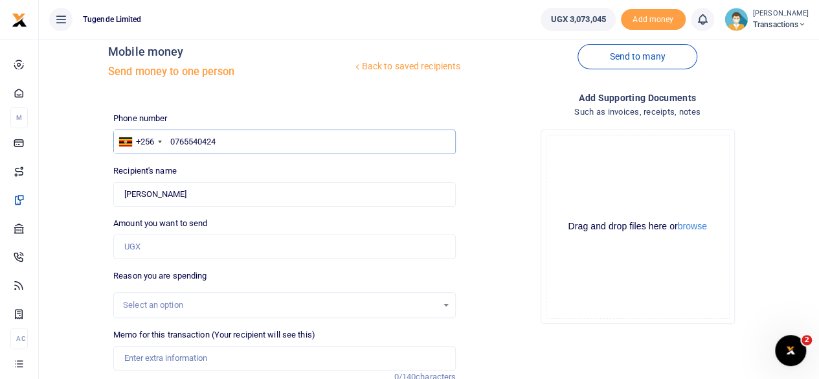
click at [175, 145] on input "0765540424" at bounding box center [284, 141] width 342 height 25
type input "765540424"
click at [180, 244] on input "Amount you want to send" at bounding box center [284, 246] width 342 height 25
paste input "120,000"
type input "120,000"
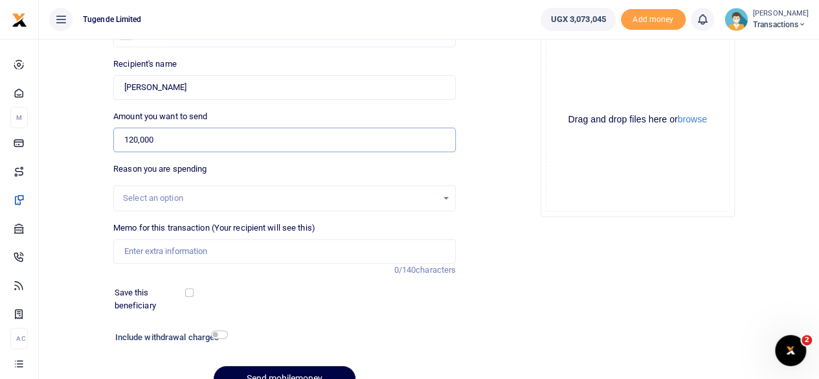
scroll to position [131, 0]
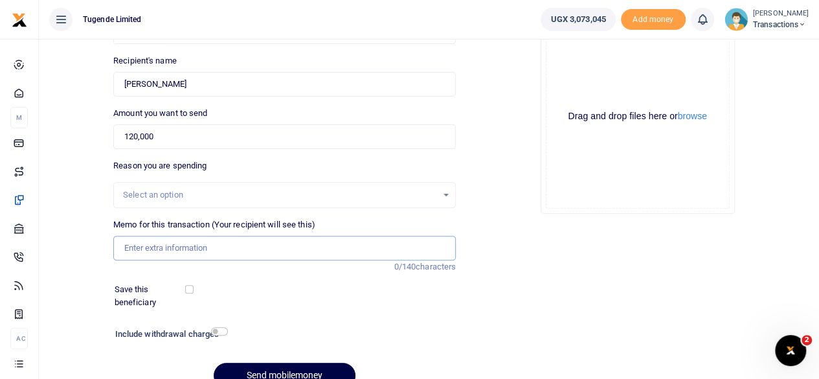
click at [219, 254] on input "Memo for this transaction (Your recipient will see this)" at bounding box center [284, 248] width 342 height 25
paste input "UFY951V"
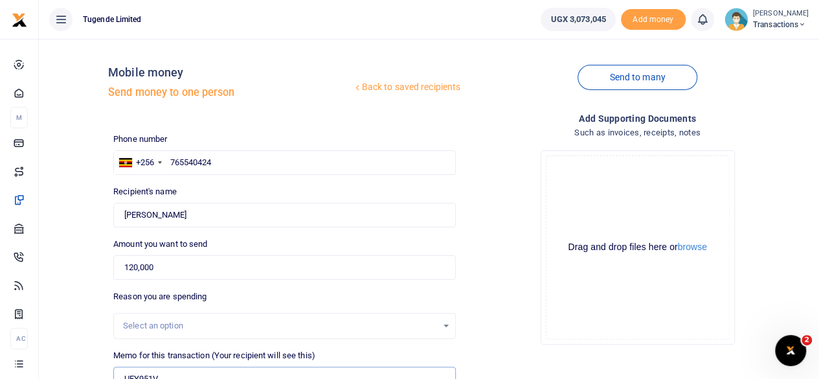
scroll to position [193, 0]
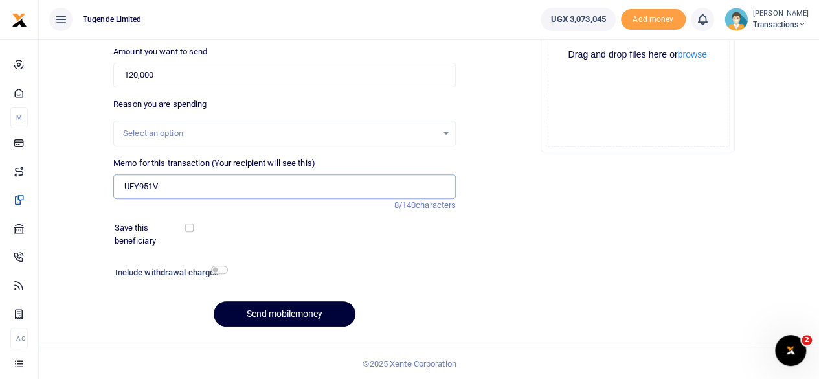
type input "UFY951V"
click at [300, 309] on button "Send mobilemoney" at bounding box center [285, 313] width 142 height 25
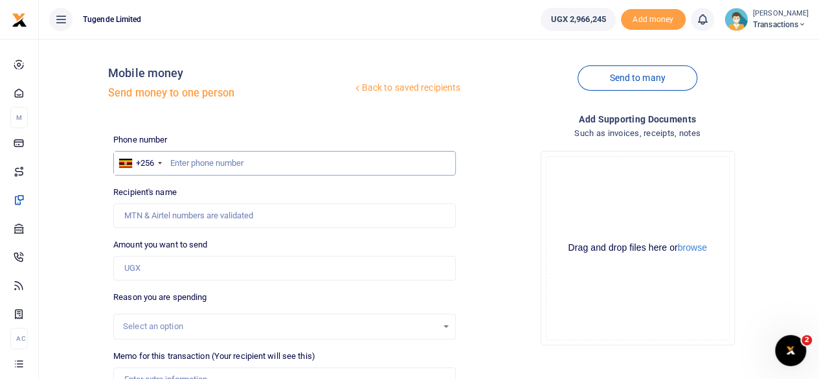
paste input "741410702"
click at [287, 159] on input "text" at bounding box center [284, 163] width 342 height 25
type input "741410702"
type input "[PERSON_NAME]"
click at [199, 266] on input "Amount you want to send" at bounding box center [284, 268] width 342 height 25
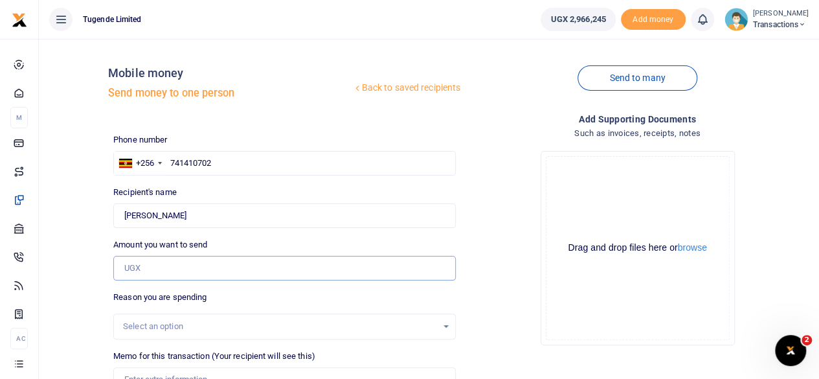
paste input "31,000"
type input "31,000"
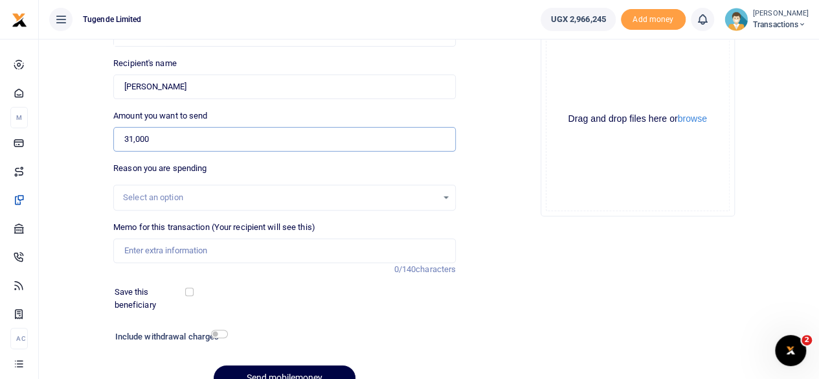
scroll to position [133, 0]
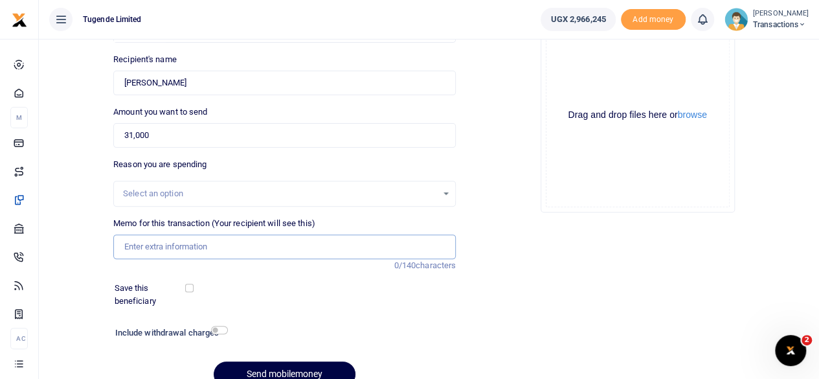
click at [237, 247] on input "Memo for this transaction (Your recipient will see this)" at bounding box center [284, 246] width 342 height 25
paste input "UMA862DU"
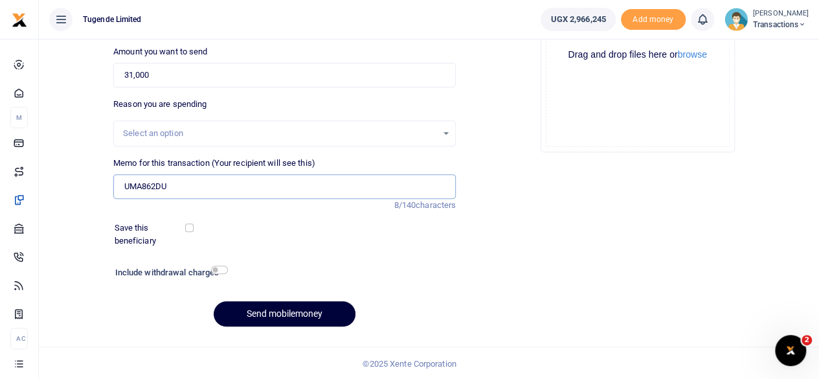
type input "UMA862DU"
click at [279, 310] on button "Send mobilemoney" at bounding box center [285, 313] width 142 height 25
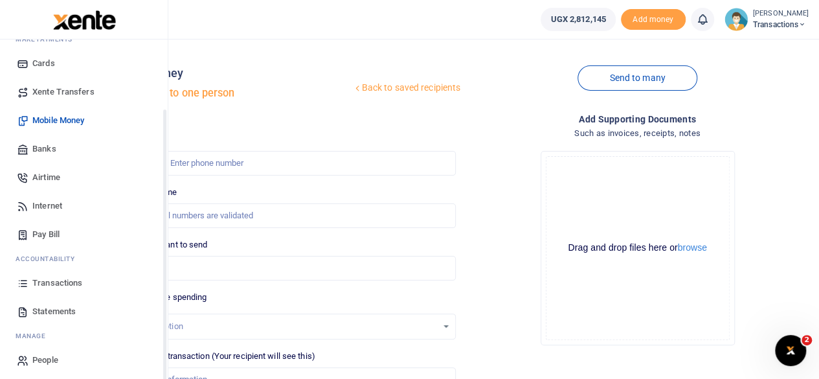
scroll to position [83, 0]
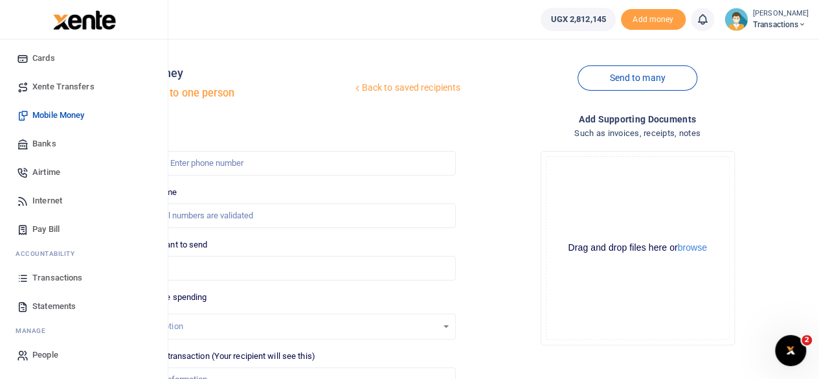
click at [53, 275] on span "Transactions" at bounding box center [57, 277] width 50 height 13
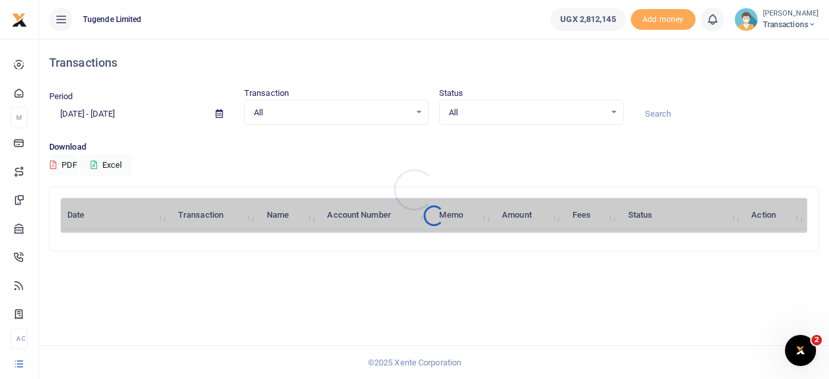
click at [679, 108] on div at bounding box center [414, 189] width 829 height 379
click at [679, 108] on input at bounding box center [726, 114] width 184 height 22
paste input "776989898"
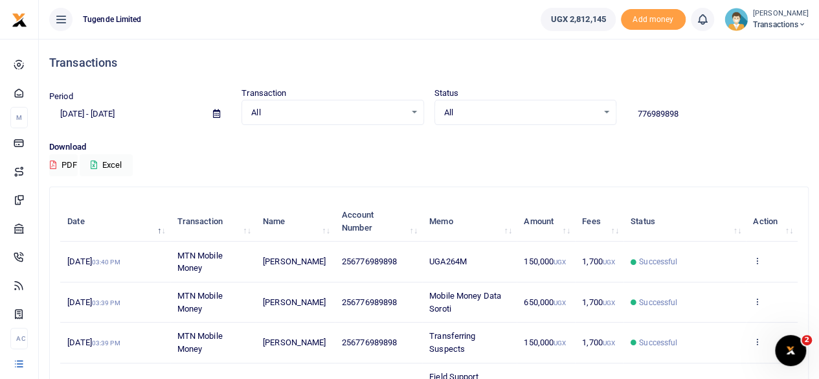
type input "776989898"
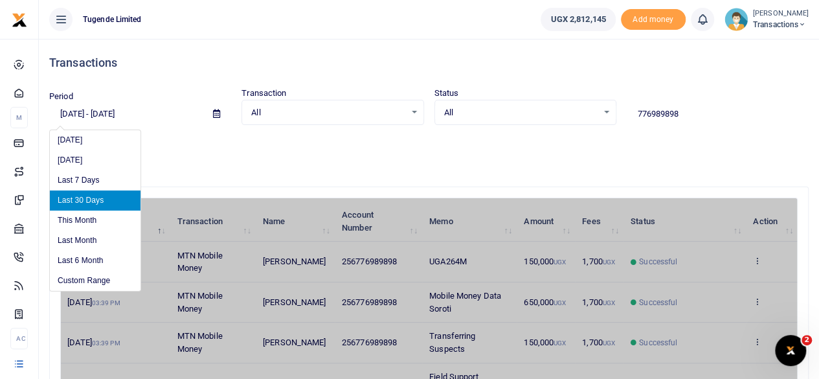
click at [68, 114] on input "[DATE] - [DATE]" at bounding box center [125, 114] width 153 height 22
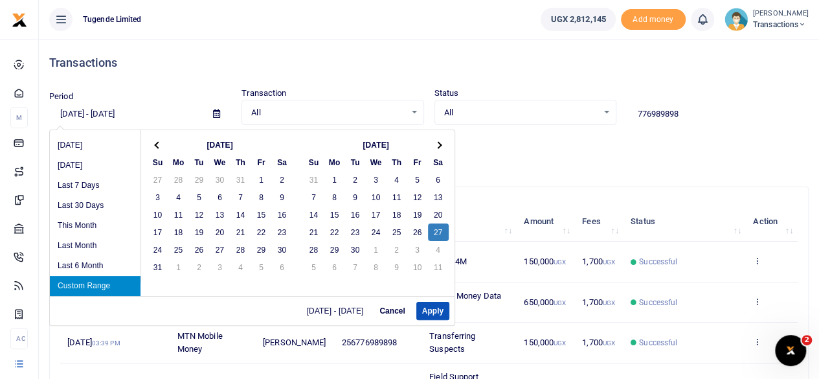
click at [80, 109] on input "[DATE] - [DATE]" at bounding box center [125, 114] width 153 height 22
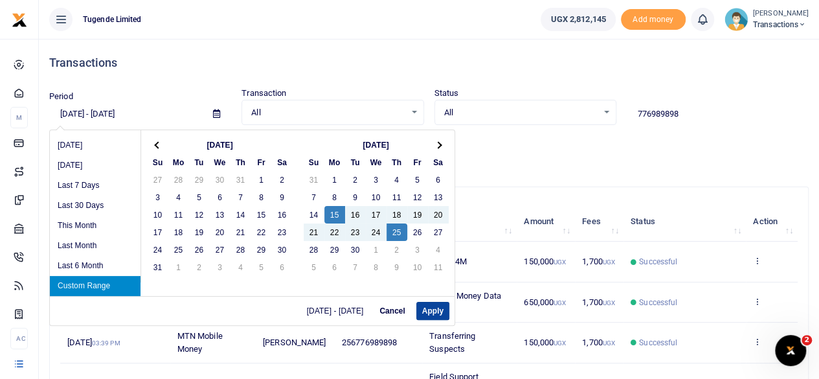
type input "[DATE] - [DATE]"
click at [432, 313] on button "Apply" at bounding box center [432, 311] width 33 height 18
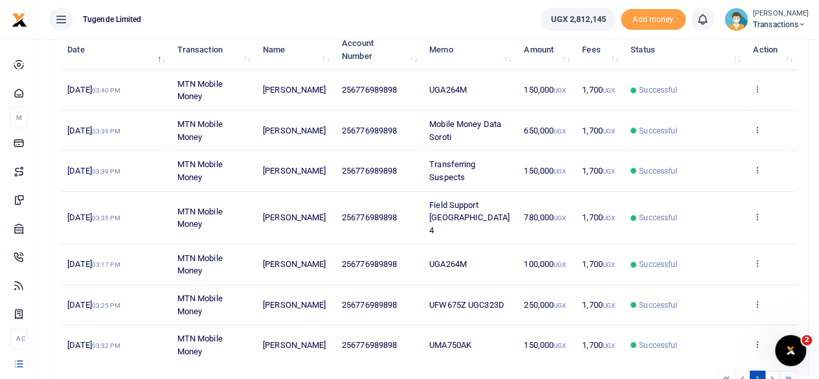
scroll to position [172, 0]
click at [756, 211] on icon at bounding box center [757, 215] width 8 height 9
click at [708, 230] on link "View details" at bounding box center [710, 231] width 102 height 18
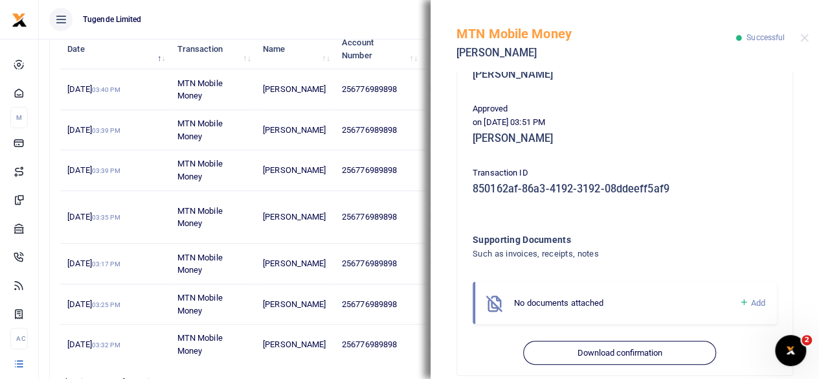
scroll to position [309, 0]
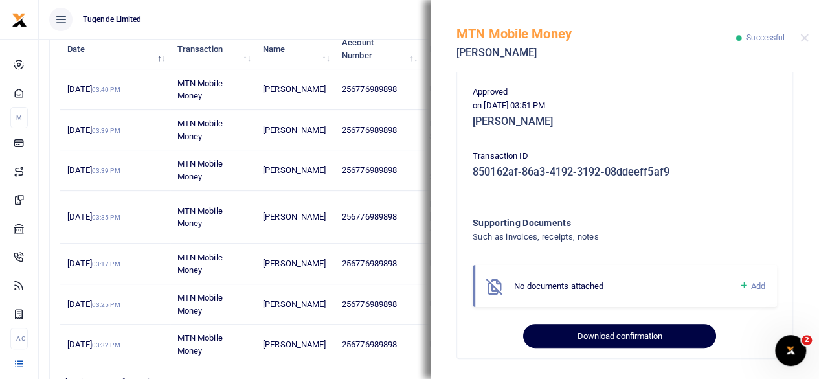
click at [607, 335] on button "Download confirmation" at bounding box center [619, 336] width 192 height 25
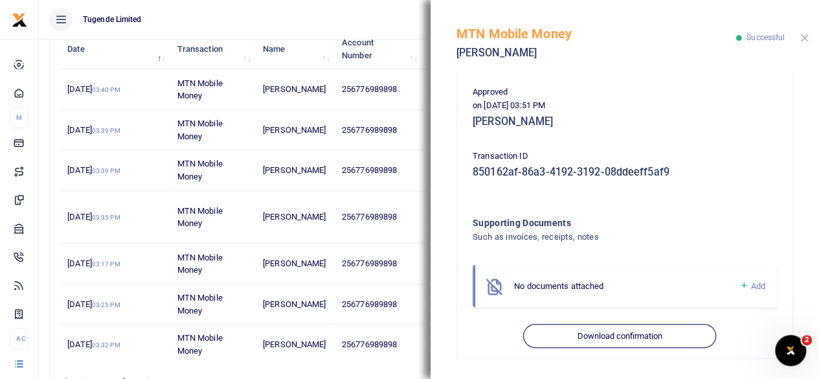
click at [803, 36] on button "Close" at bounding box center [804, 38] width 8 height 8
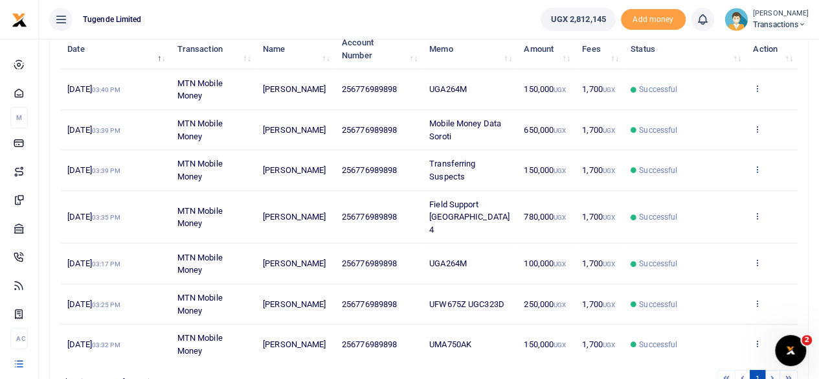
click at [756, 164] on icon at bounding box center [757, 168] width 8 height 9
click at [697, 189] on link "View details" at bounding box center [710, 191] width 102 height 18
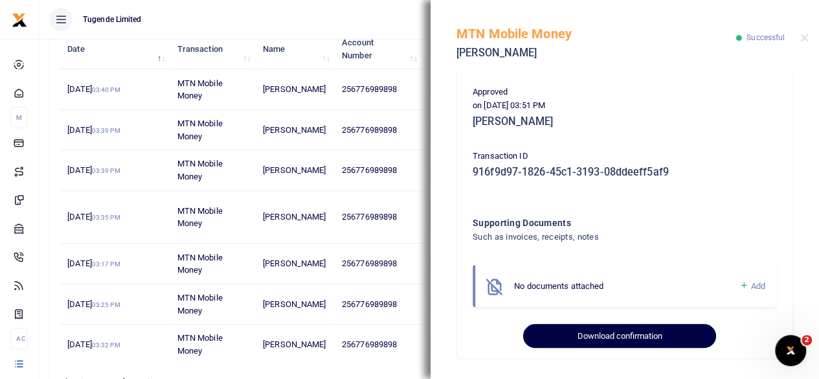
click at [604, 331] on button "Download confirmation" at bounding box center [619, 336] width 192 height 25
click at [600, 333] on button "Download confirmation" at bounding box center [619, 336] width 192 height 25
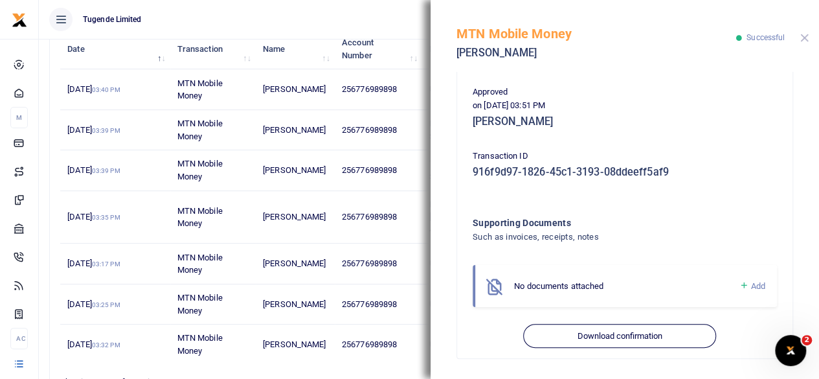
click at [804, 38] on button "Close" at bounding box center [804, 38] width 8 height 8
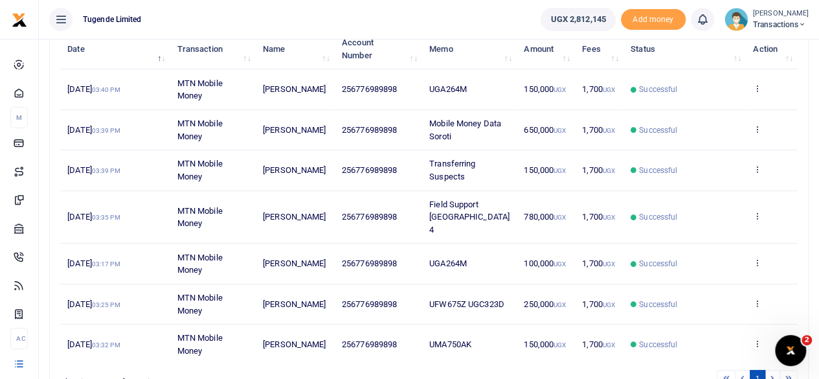
scroll to position [71, 0]
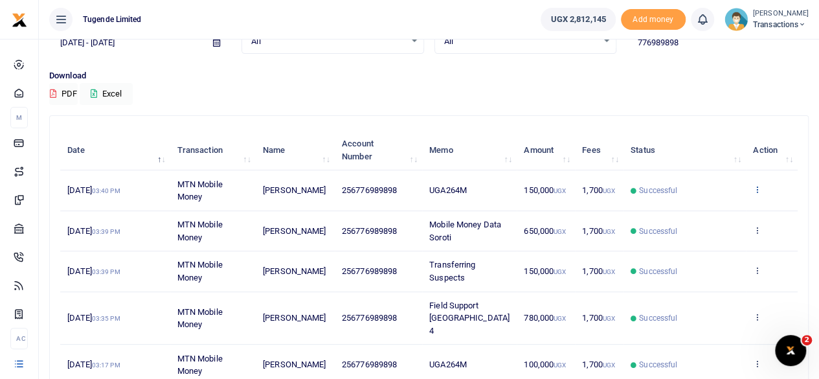
click at [757, 185] on icon at bounding box center [757, 188] width 8 height 9
click at [699, 209] on link "View details" at bounding box center [710, 212] width 102 height 18
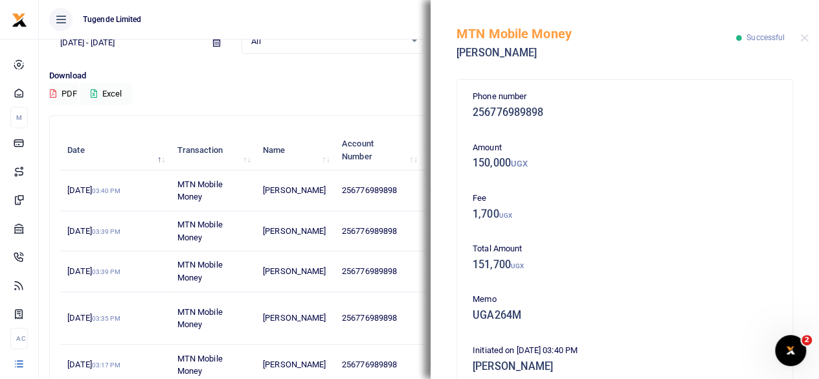
scroll to position [309, 0]
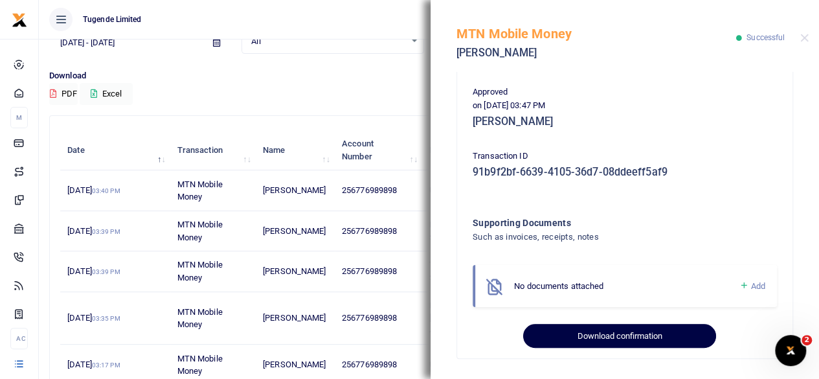
click at [616, 329] on button "Download confirmation" at bounding box center [619, 336] width 192 height 25
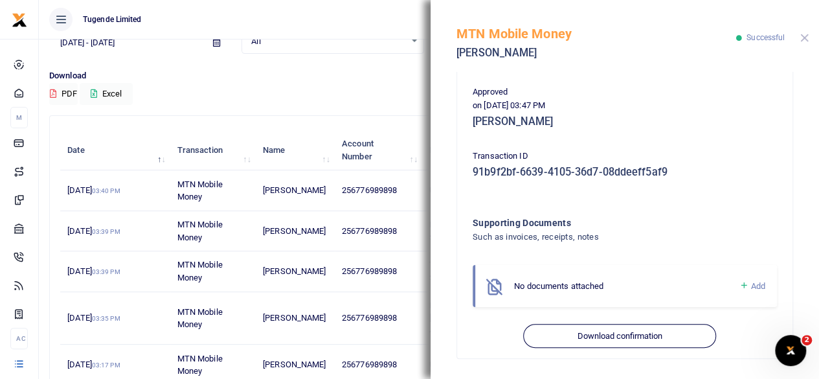
click at [805, 38] on button "Close" at bounding box center [804, 38] width 8 height 8
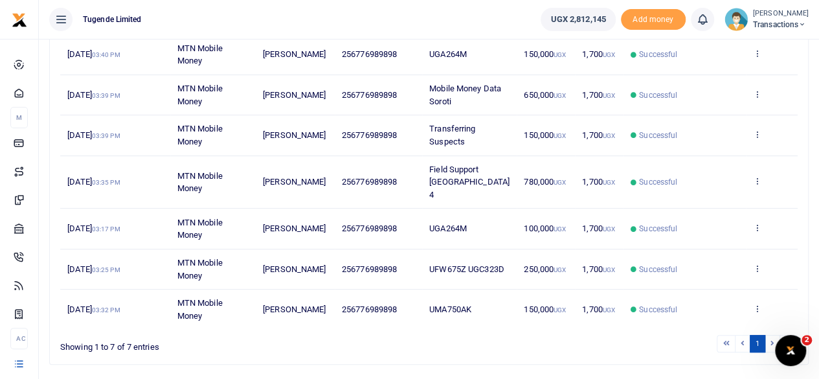
scroll to position [231, 0]
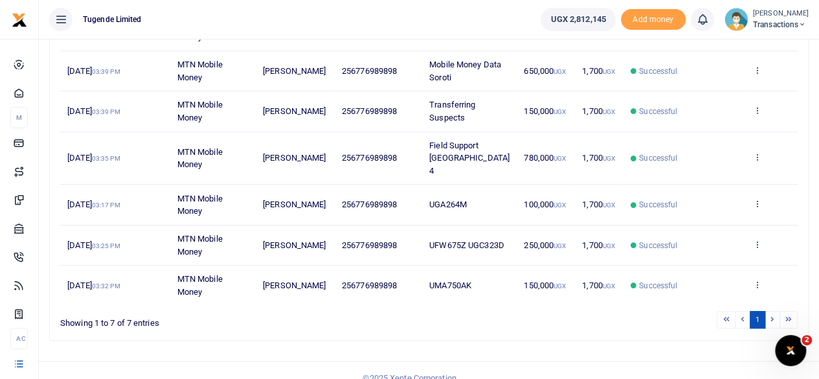
click at [758, 239] on icon at bounding box center [757, 243] width 8 height 9
click at [698, 252] on link "View details" at bounding box center [710, 252] width 102 height 18
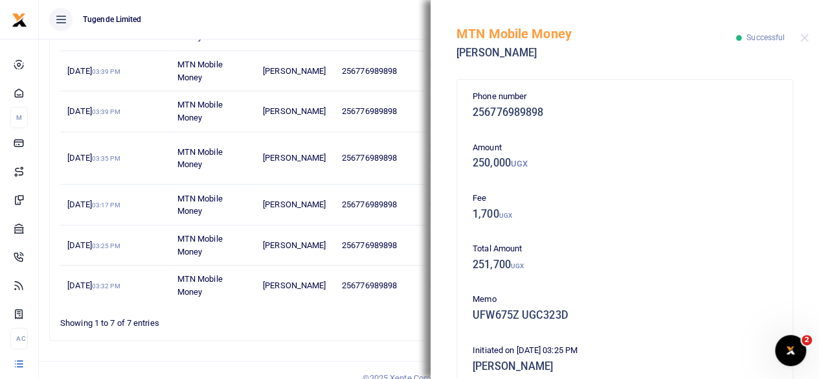
scroll to position [309, 0]
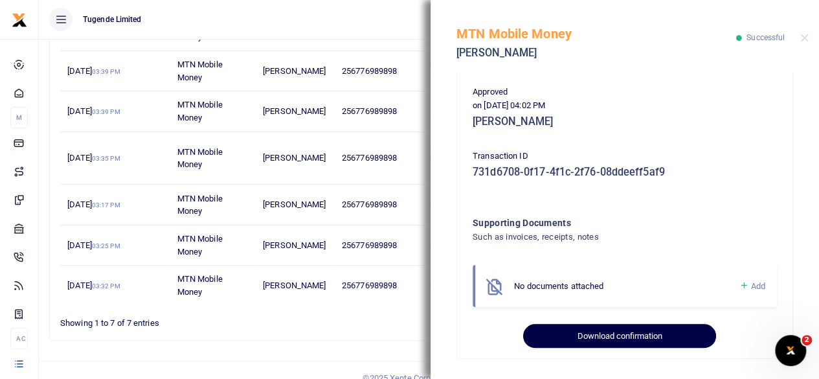
click at [603, 339] on button "Download confirmation" at bounding box center [619, 336] width 192 height 25
